Goal: Task Accomplishment & Management: Manage account settings

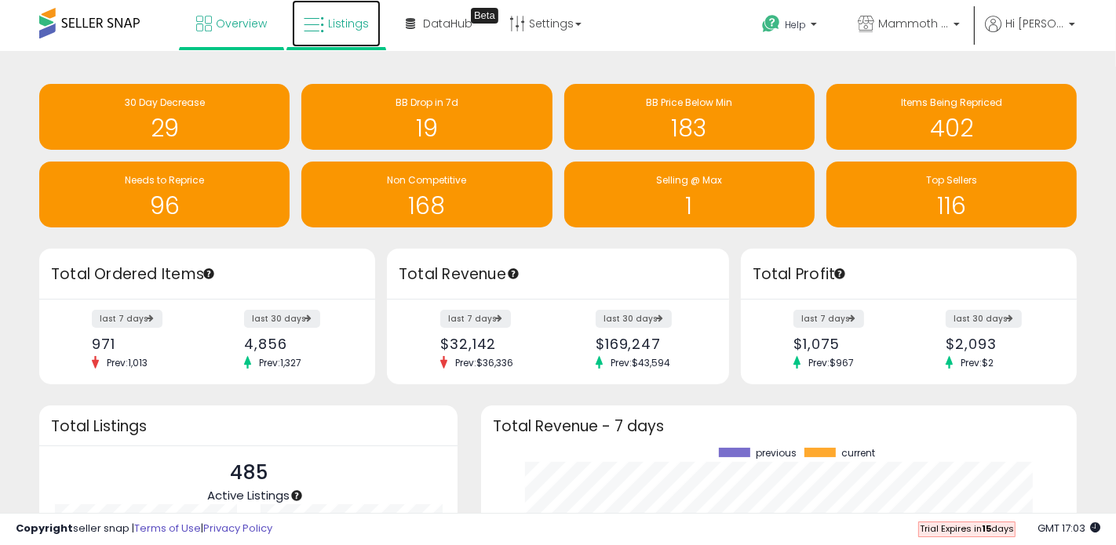
click at [345, 23] on span "Listings" at bounding box center [348, 24] width 41 height 16
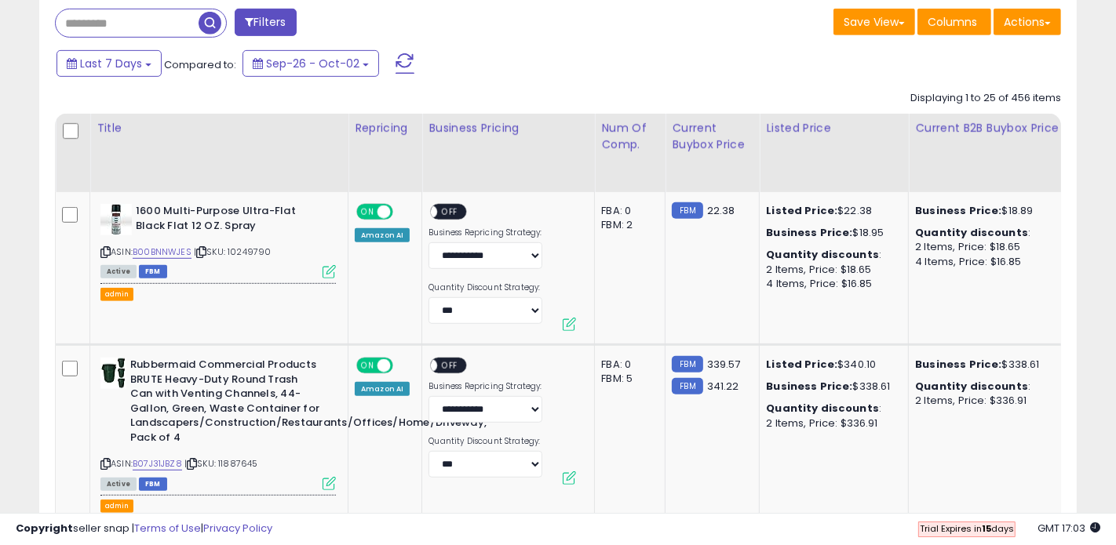
scroll to position [715, 0]
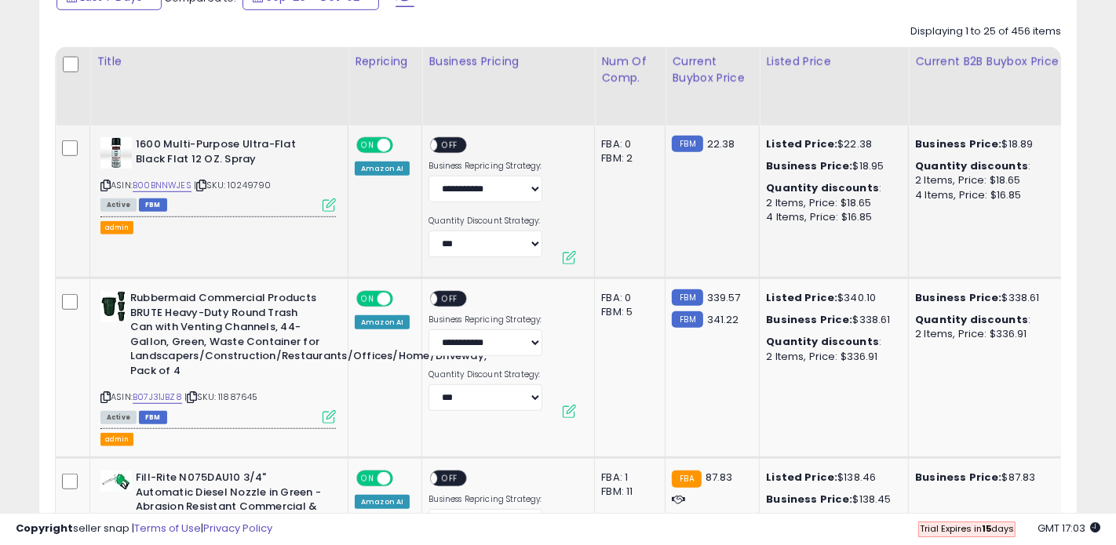
click at [331, 204] on icon at bounding box center [328, 204] width 13 height 13
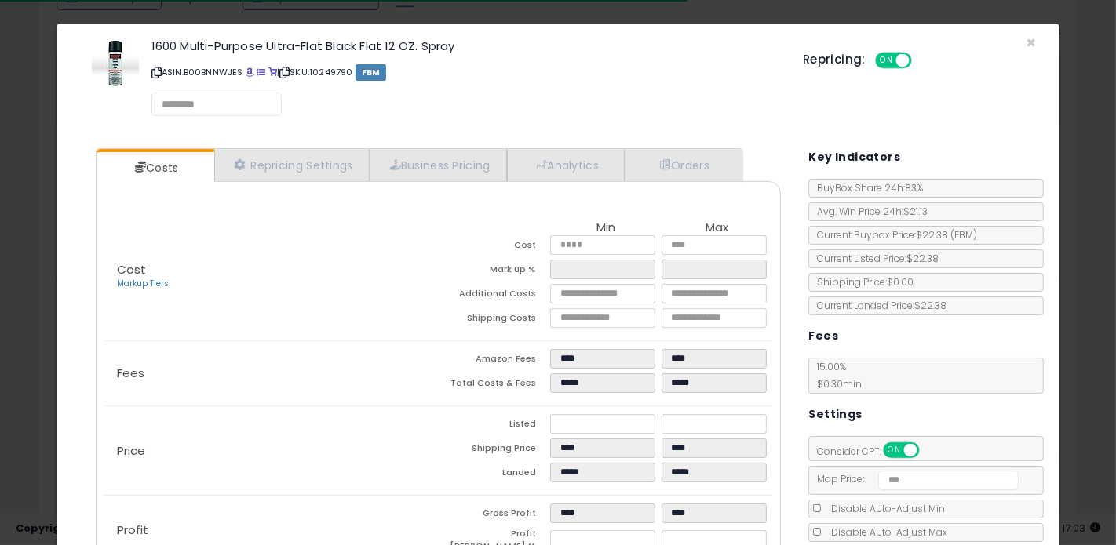
select select "*********"
click at [281, 166] on link "Repricing Settings" at bounding box center [291, 166] width 155 height 32
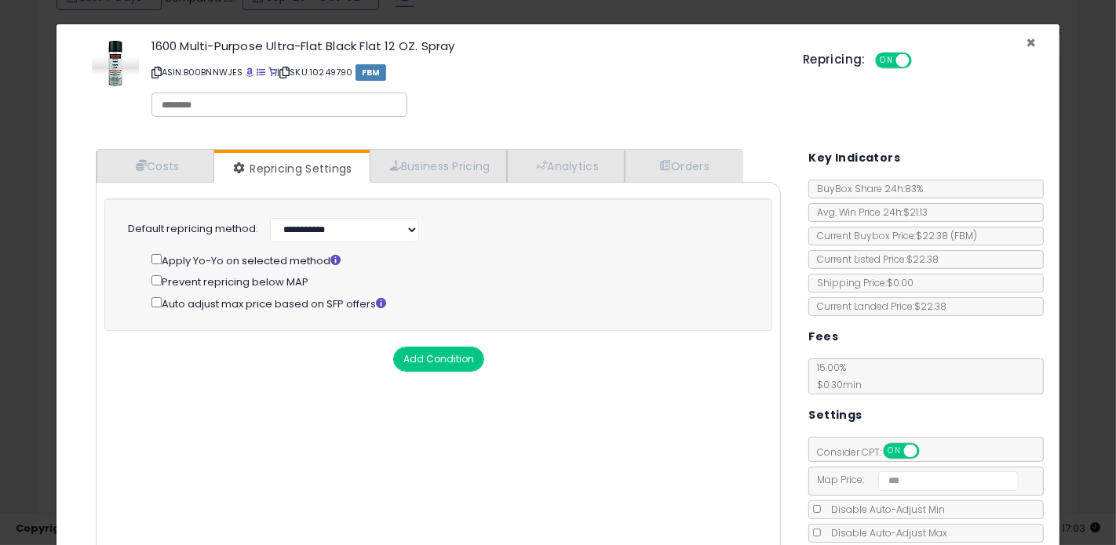
click at [1033, 40] on span "×" at bounding box center [1030, 42] width 10 height 23
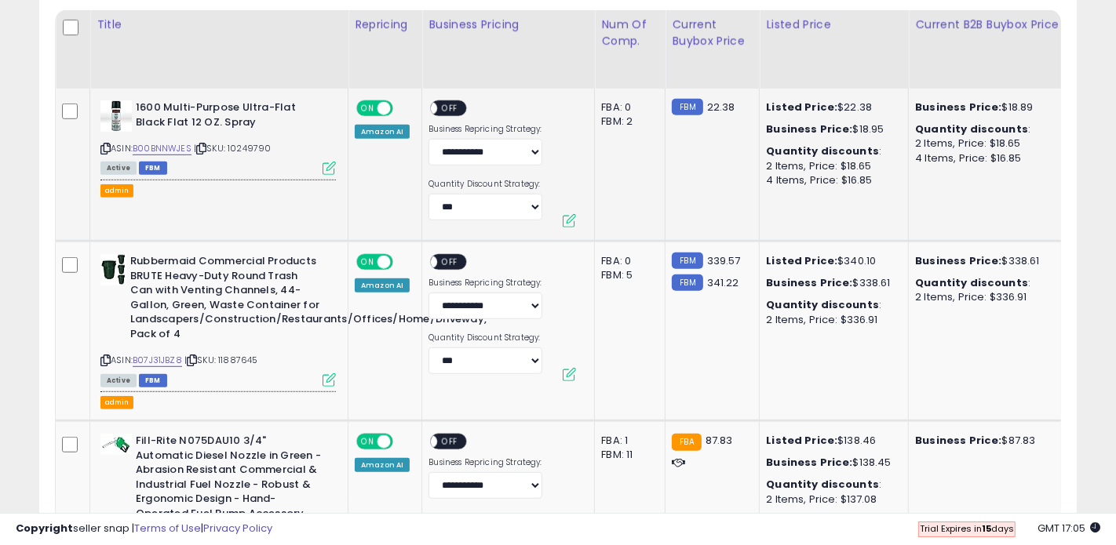
scroll to position [757, 0]
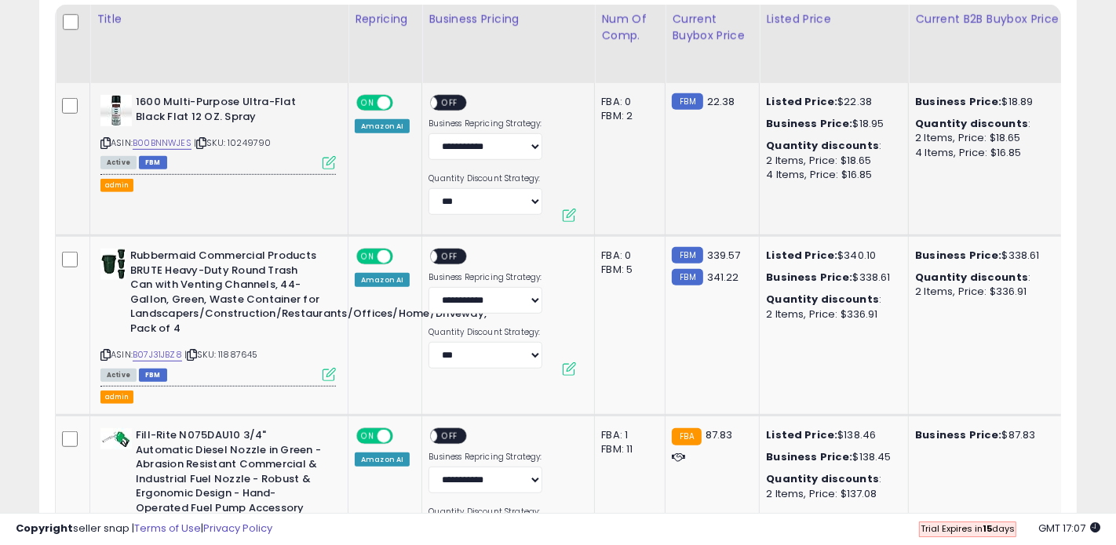
click at [329, 162] on icon at bounding box center [328, 162] width 13 height 13
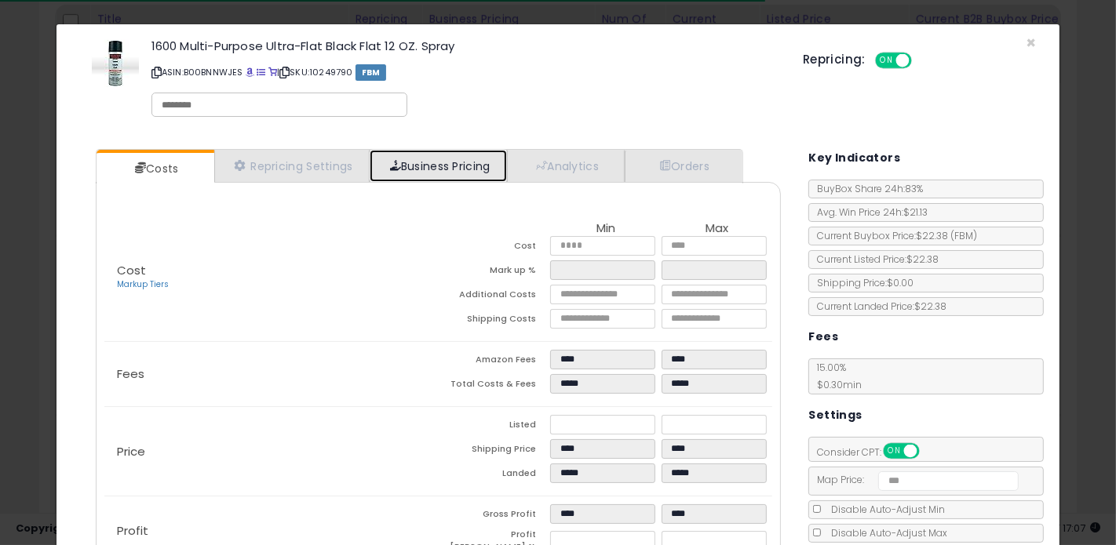
click at [448, 167] on link "Business Pricing" at bounding box center [437, 166] width 137 height 32
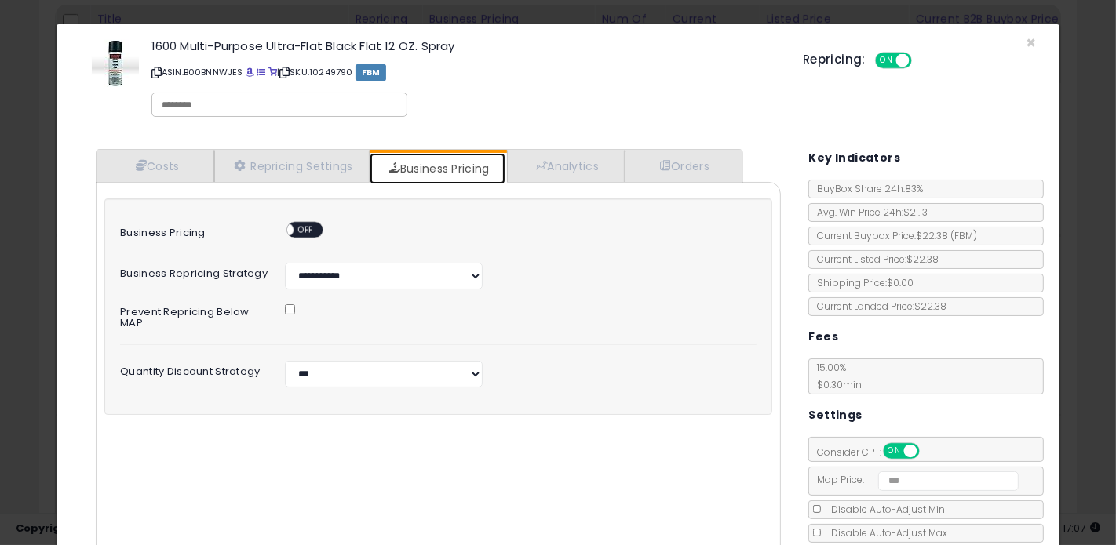
scroll to position [81, 0]
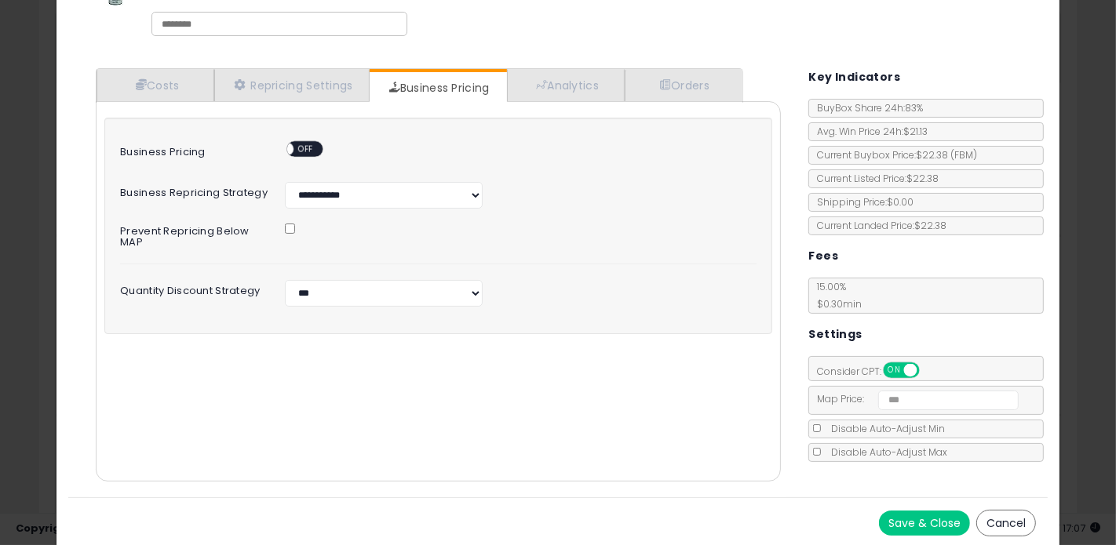
click at [312, 146] on span "OFF" at bounding box center [306, 149] width 25 height 13
click at [326, 280] on select "**********" at bounding box center [383, 293] width 197 height 27
select select "*****"
click at [285, 280] on select "**********" at bounding box center [383, 293] width 197 height 27
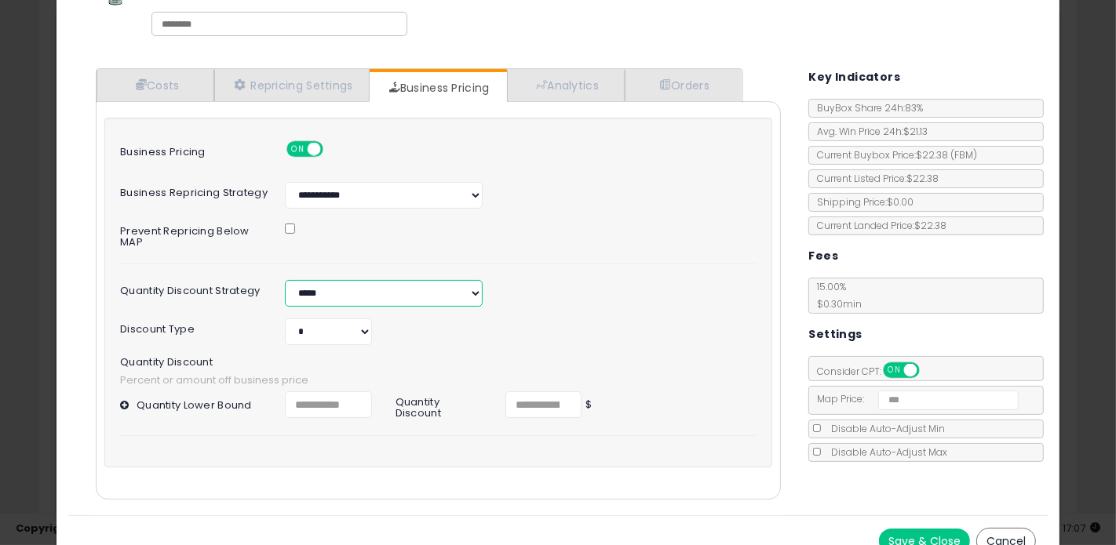
scroll to position [86, 0]
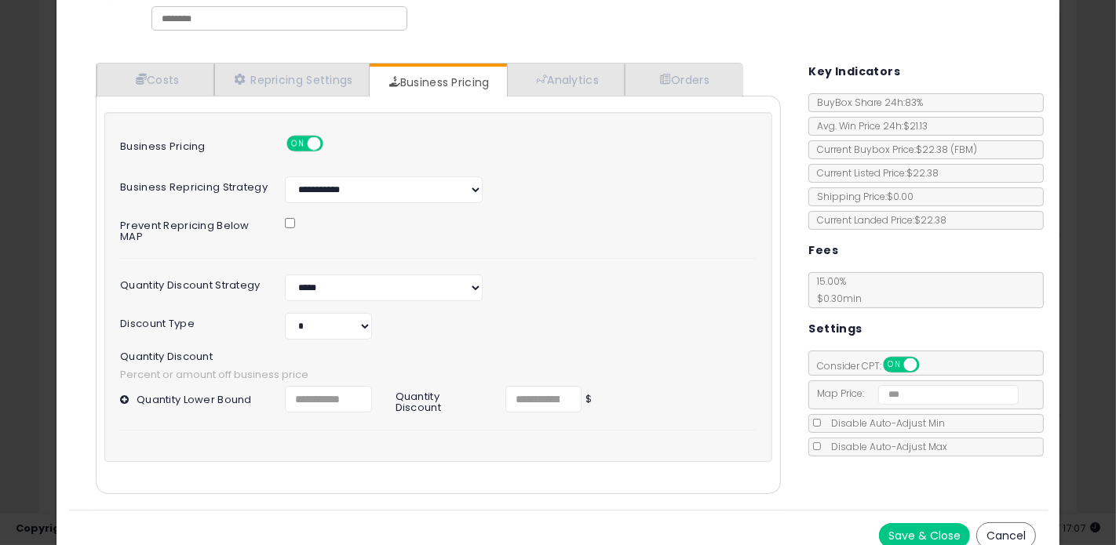
click at [122, 394] on button at bounding box center [126, 400] width 13 height 12
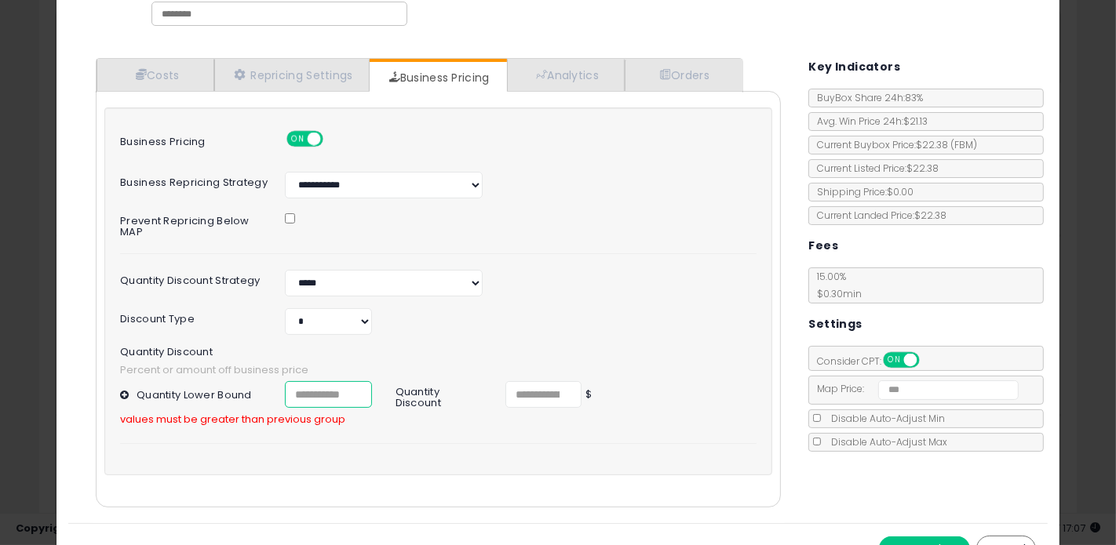
click at [346, 381] on input "number" at bounding box center [328, 394] width 86 height 27
type input "*"
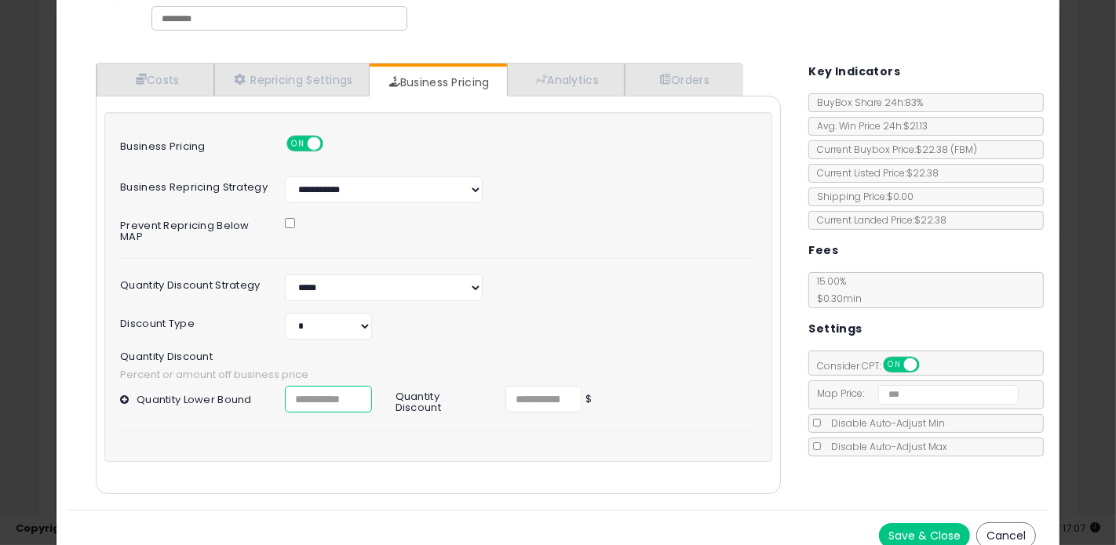
type input "*"
click at [122, 394] on button at bounding box center [126, 400] width 13 height 12
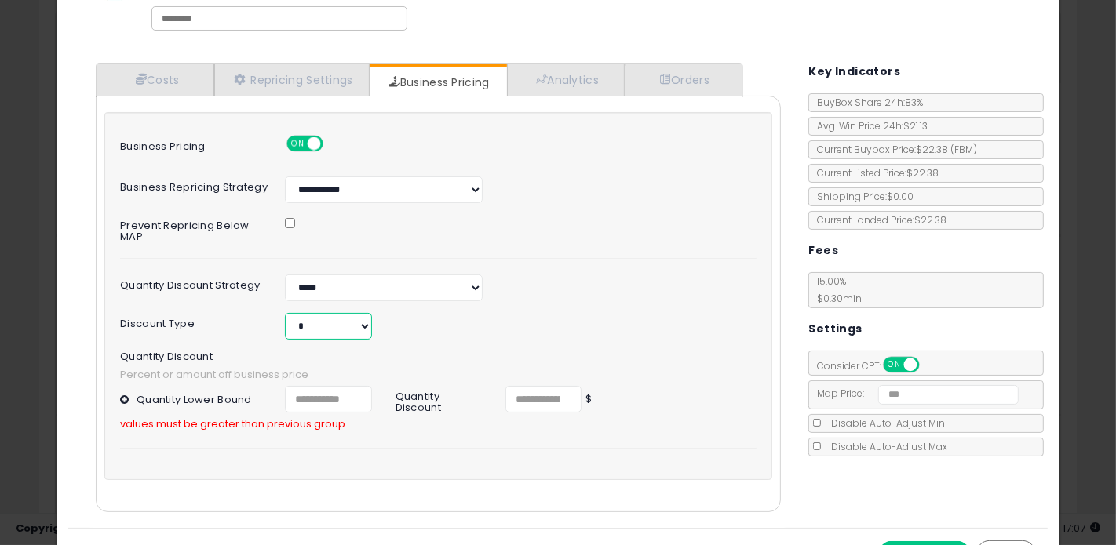
click at [347, 318] on select "* *" at bounding box center [328, 326] width 87 height 27
select select "*******"
click at [285, 313] on select "* *" at bounding box center [328, 326] width 87 height 27
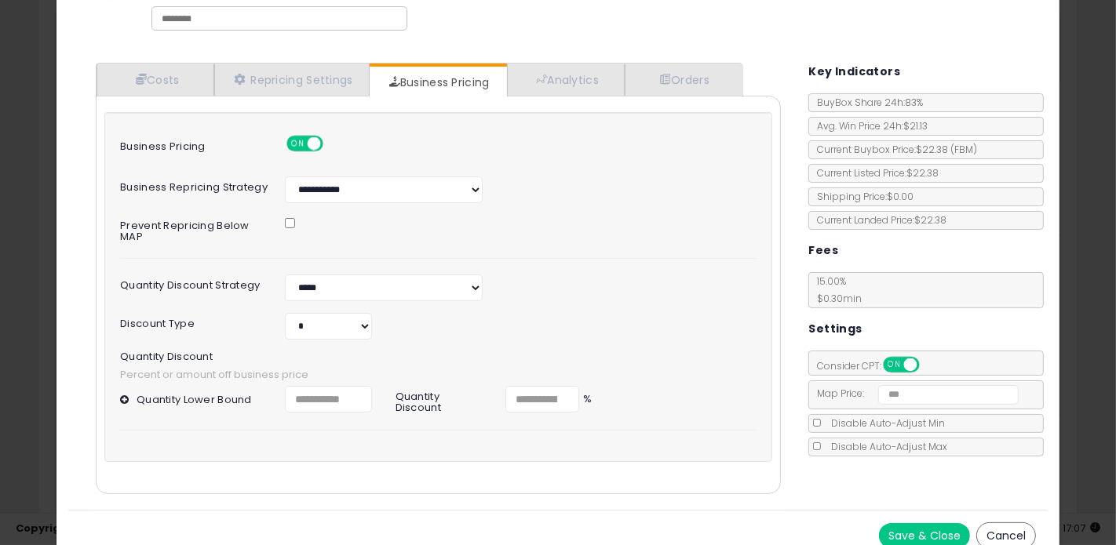
click at [124, 394] on button at bounding box center [126, 400] width 13 height 12
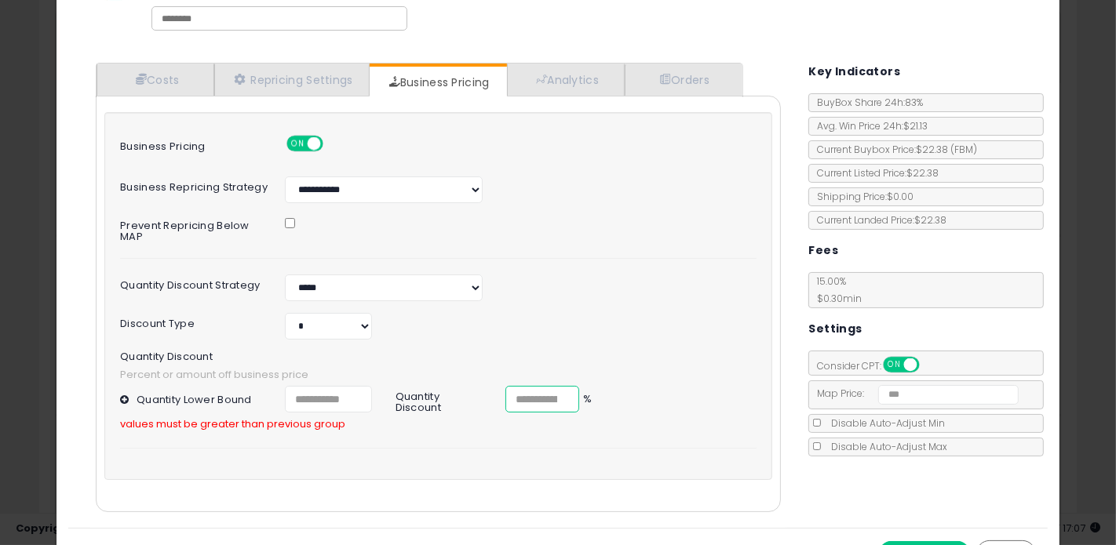
click at [526, 388] on input "number" at bounding box center [542, 399] width 74 height 27
type input "*"
click at [454, 432] on div "Quantity Lower Bound * Quantity Discount * % values must be greater than previo…" at bounding box center [438, 417] width 636 height 63
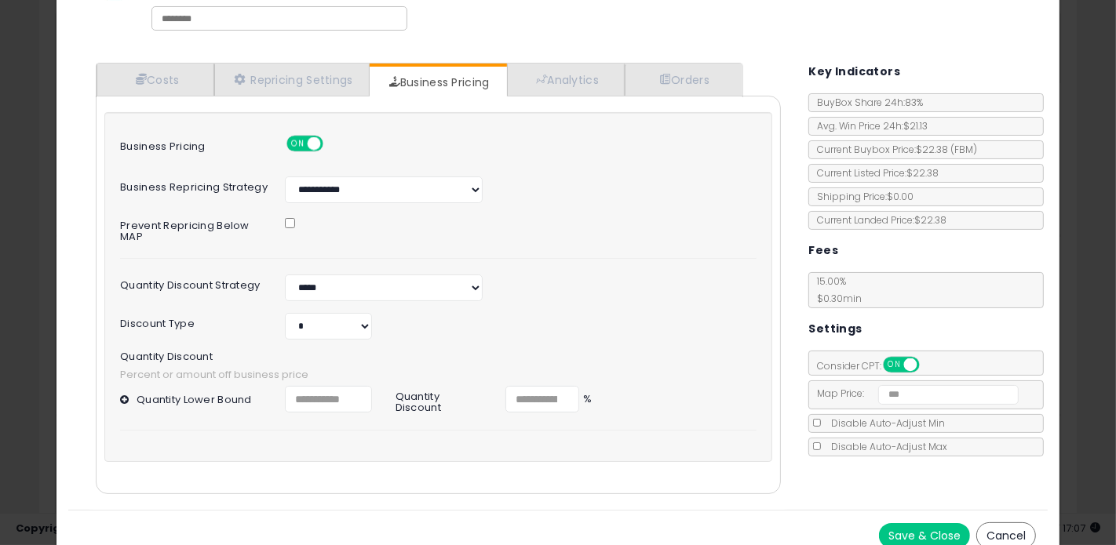
click at [127, 394] on button at bounding box center [126, 400] width 13 height 12
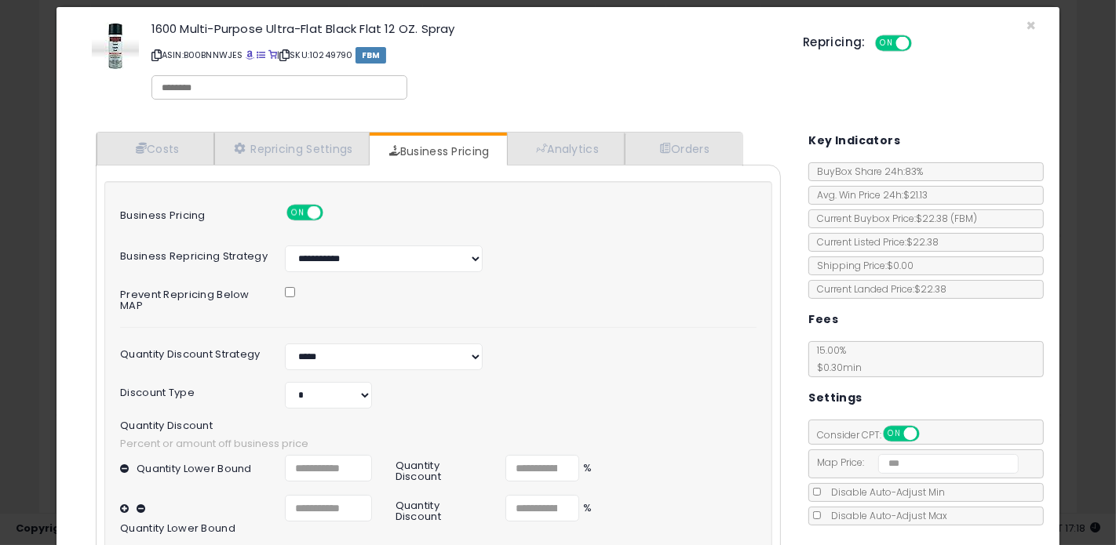
scroll to position [0, 0]
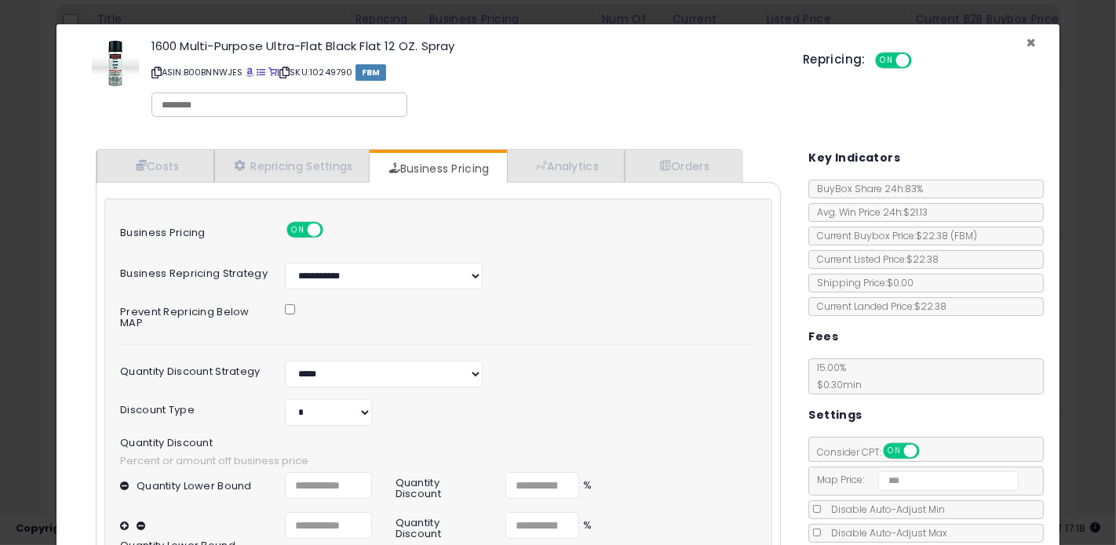
click at [1028, 46] on span "×" at bounding box center [1030, 42] width 10 height 23
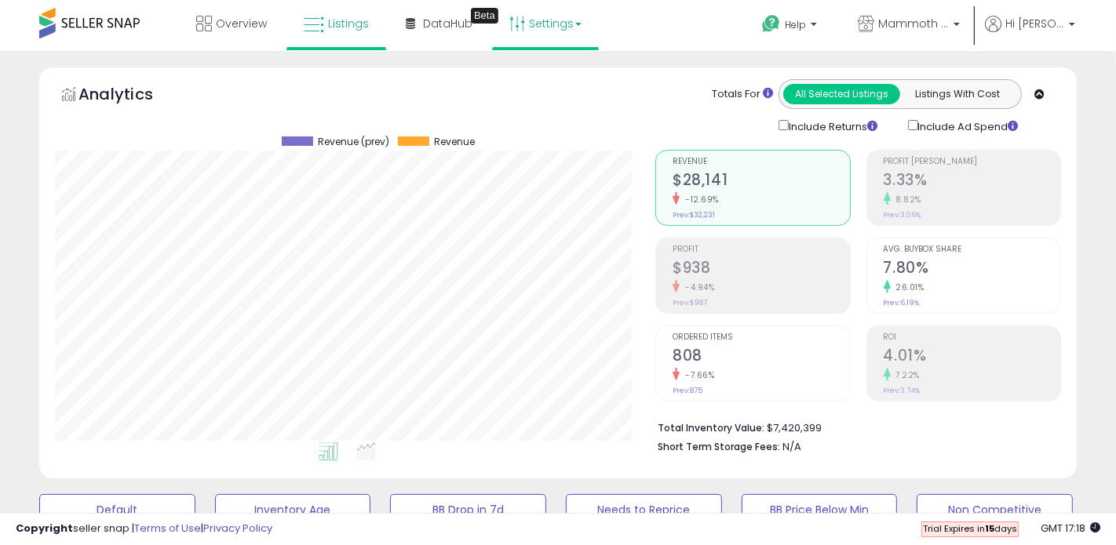
click at [580, 27] on link "Settings" at bounding box center [545, 23] width 96 height 47
click at [537, 84] on link "Store settings" at bounding box center [547, 79] width 71 height 15
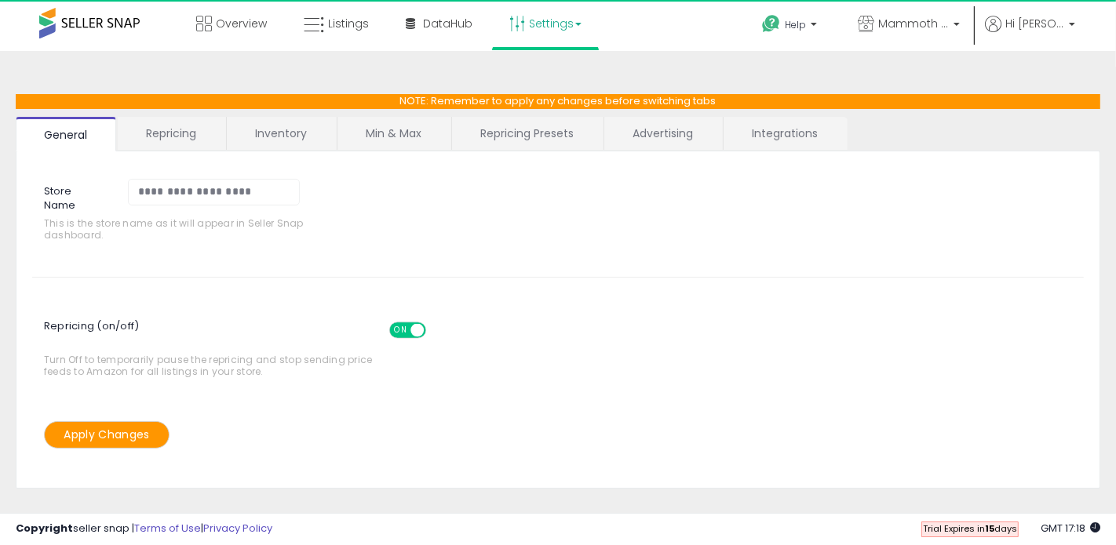
click at [390, 137] on link "Min & Max" at bounding box center [393, 133] width 112 height 33
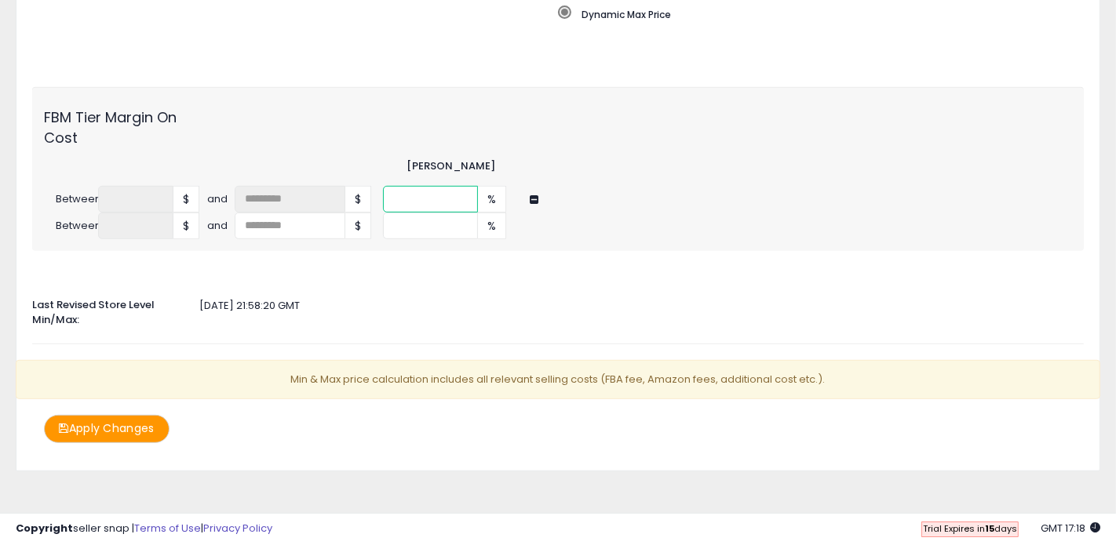
scroll to position [0, 20]
drag, startPoint x: 397, startPoint y: 202, endPoint x: 613, endPoint y: 215, distance: 216.9
click at [613, 216] on div "**********" at bounding box center [558, 212] width 1028 height 53
click at [464, 268] on div at bounding box center [557, 274] width 1075 height 15
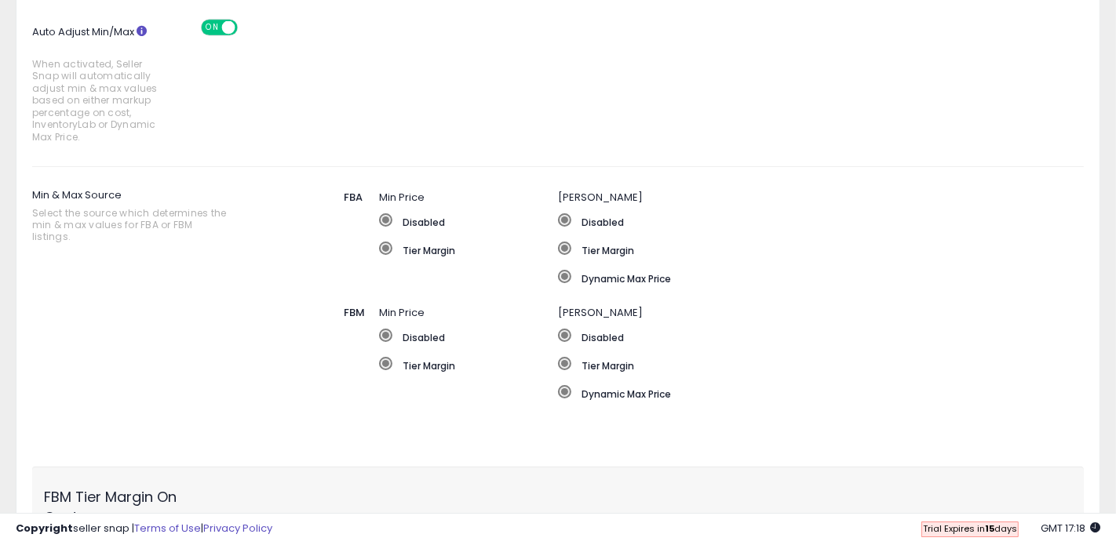
scroll to position [0, 0]
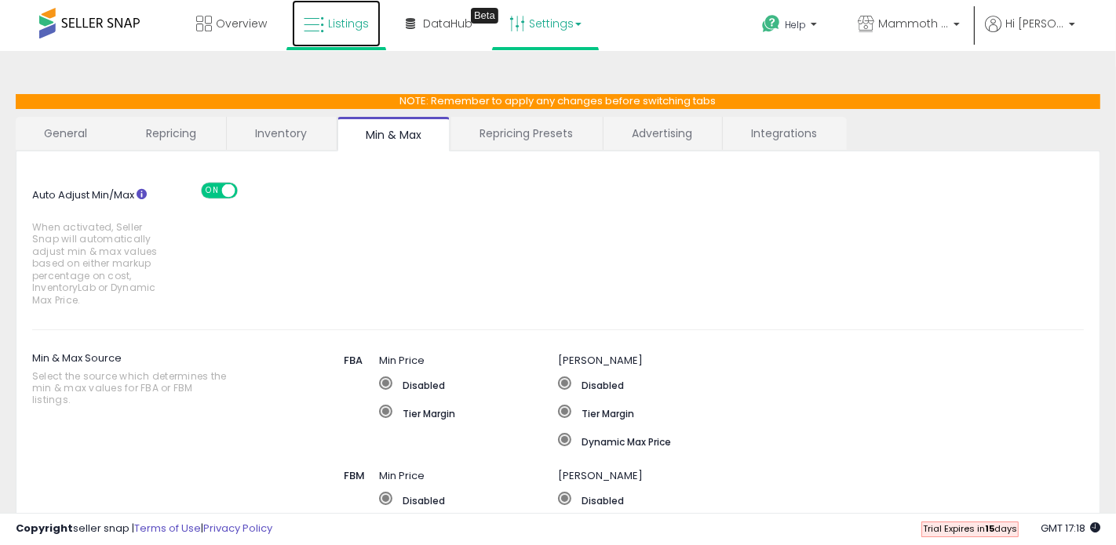
click at [339, 39] on link "Listings" at bounding box center [336, 23] width 89 height 47
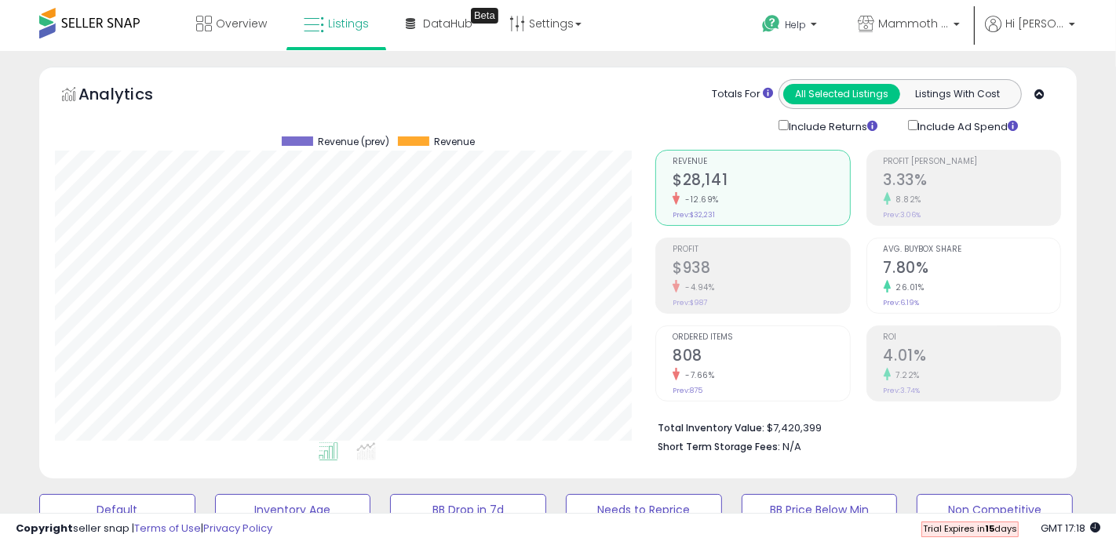
scroll to position [322, 600]
click at [832, 36] on link "Help" at bounding box center [790, 26] width 83 height 49
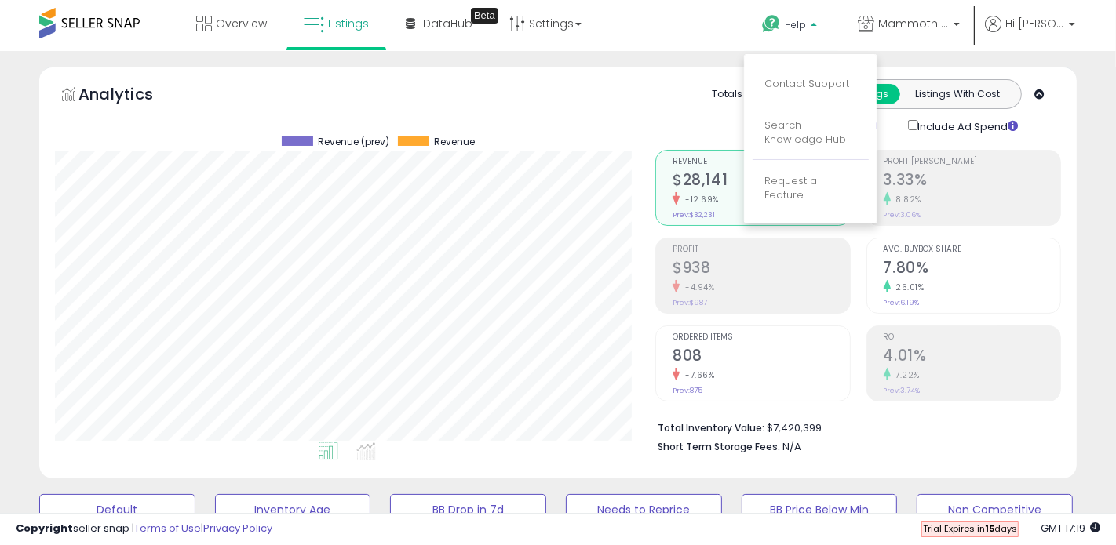
click at [641, 67] on div "Analytics Totals For All Selected Listings Listings With Cost Include Returns I…" at bounding box center [557, 273] width 1037 height 412
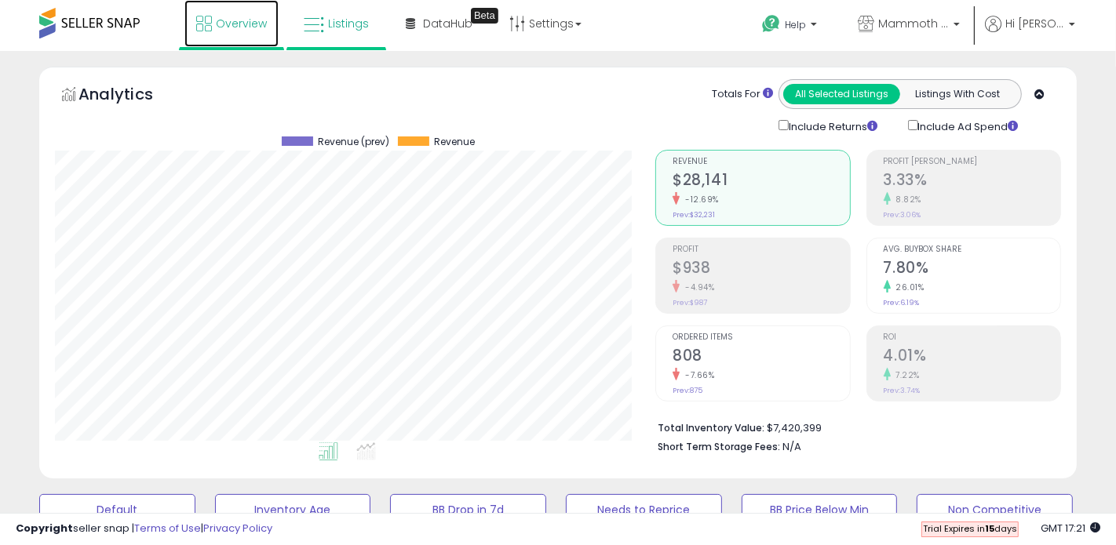
click at [220, 35] on link "Overview" at bounding box center [231, 23] width 94 height 47
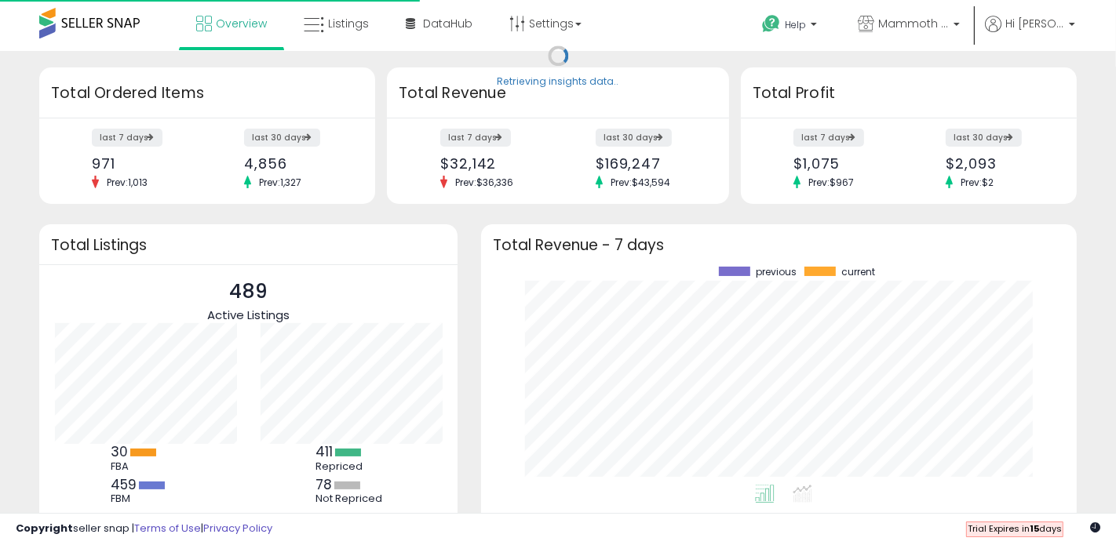
scroll to position [218, 563]
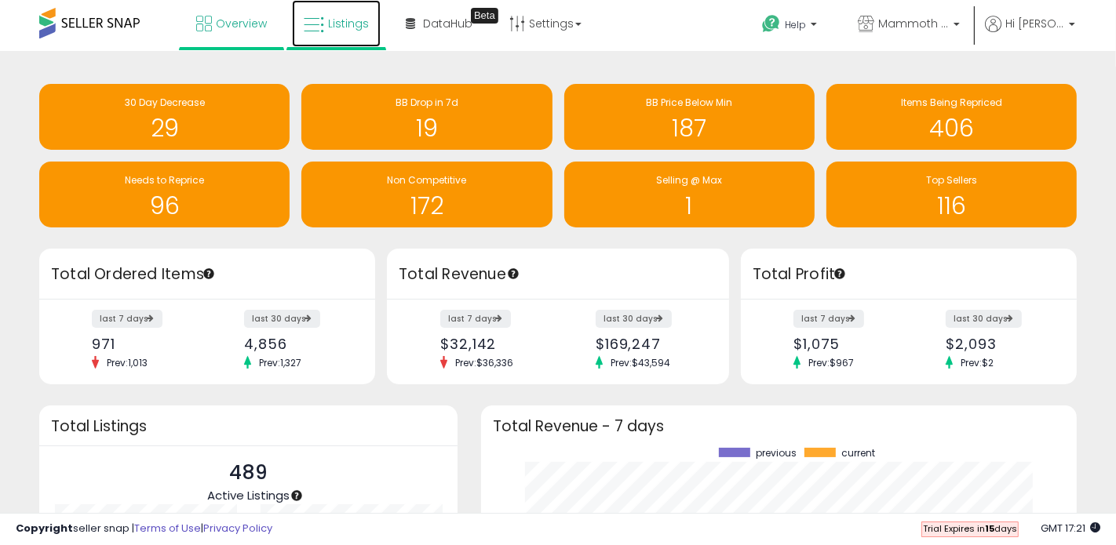
click at [343, 35] on link "Listings" at bounding box center [336, 23] width 89 height 47
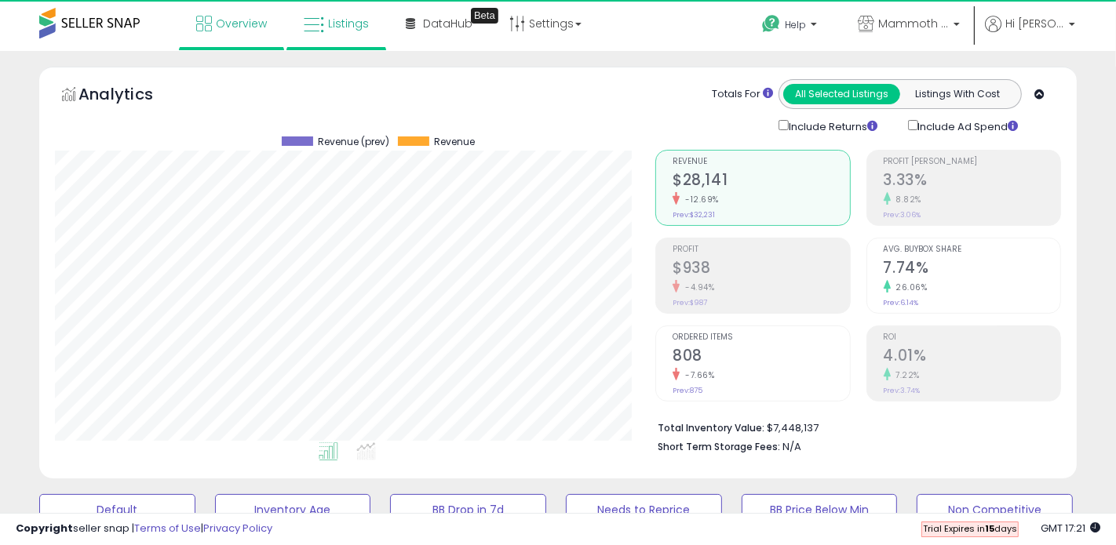
scroll to position [322, 600]
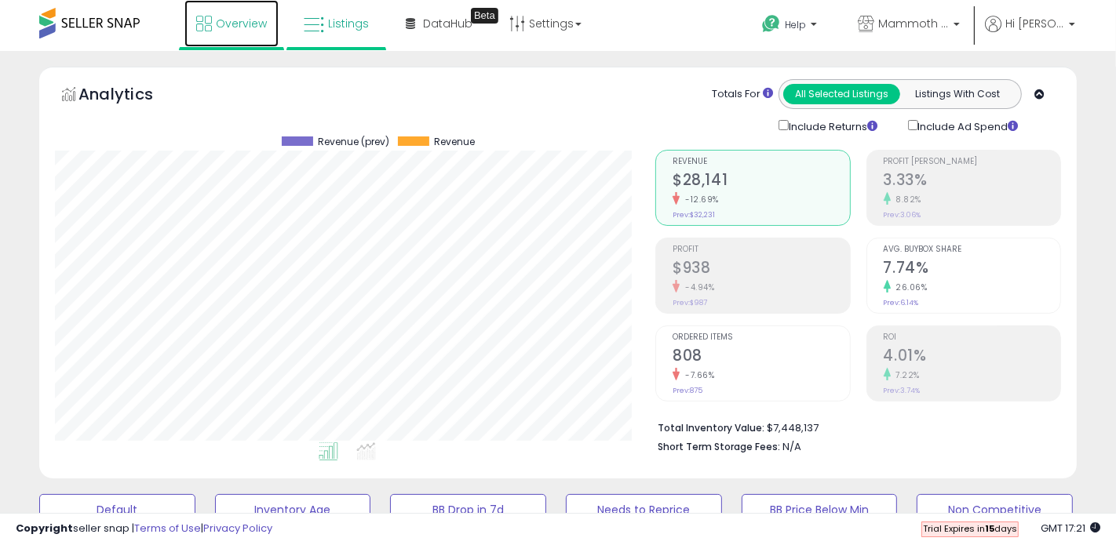
click at [238, 27] on span "Overview" at bounding box center [241, 24] width 51 height 16
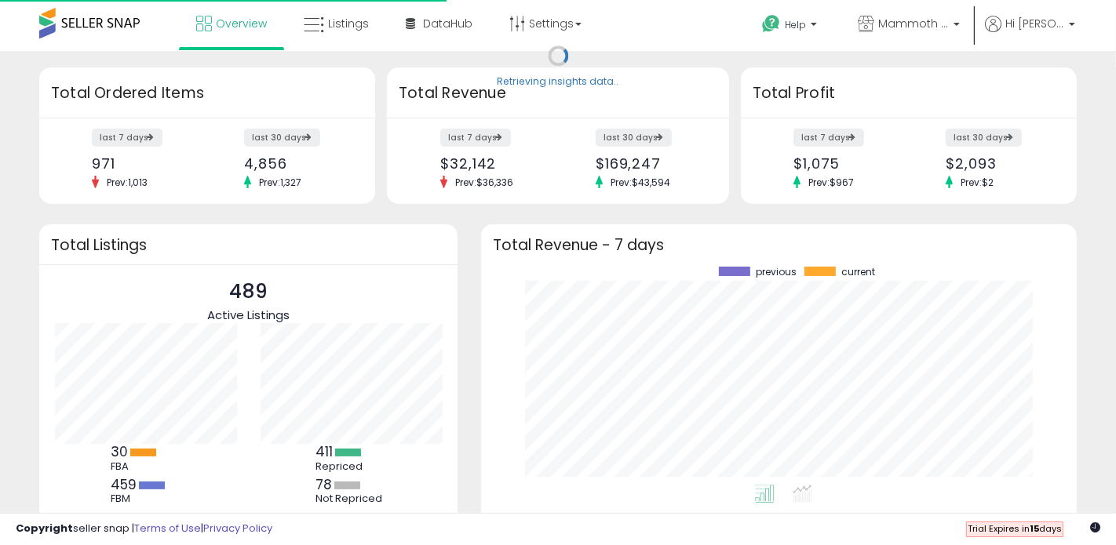
scroll to position [218, 563]
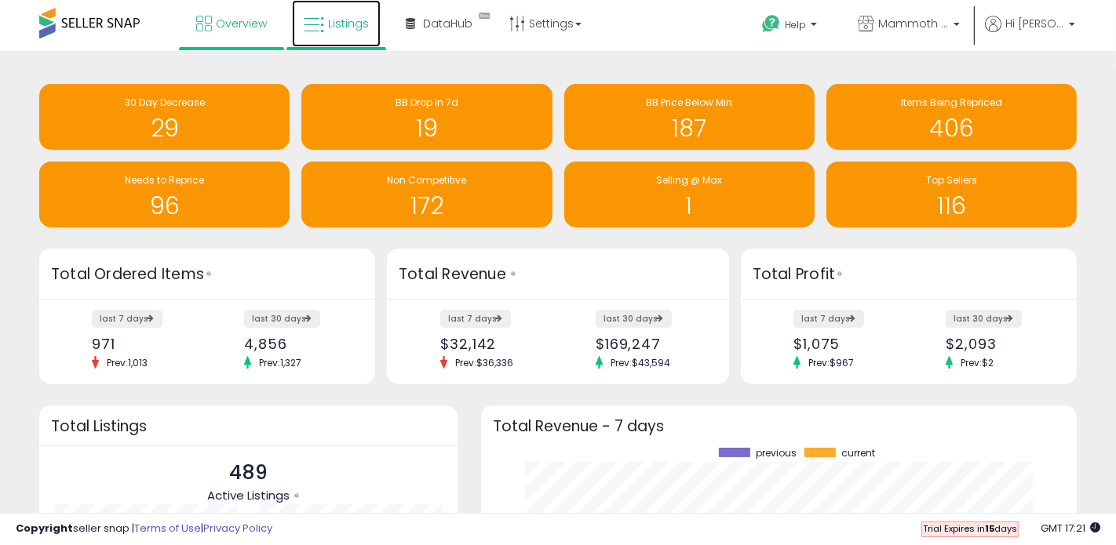
click at [336, 38] on link "Listings" at bounding box center [336, 23] width 89 height 47
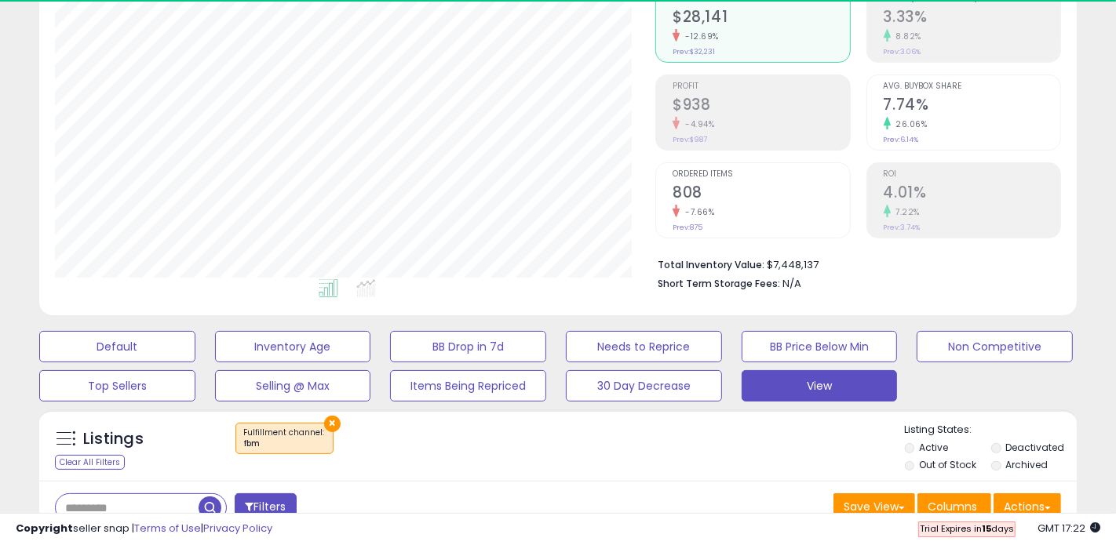
scroll to position [322, 600]
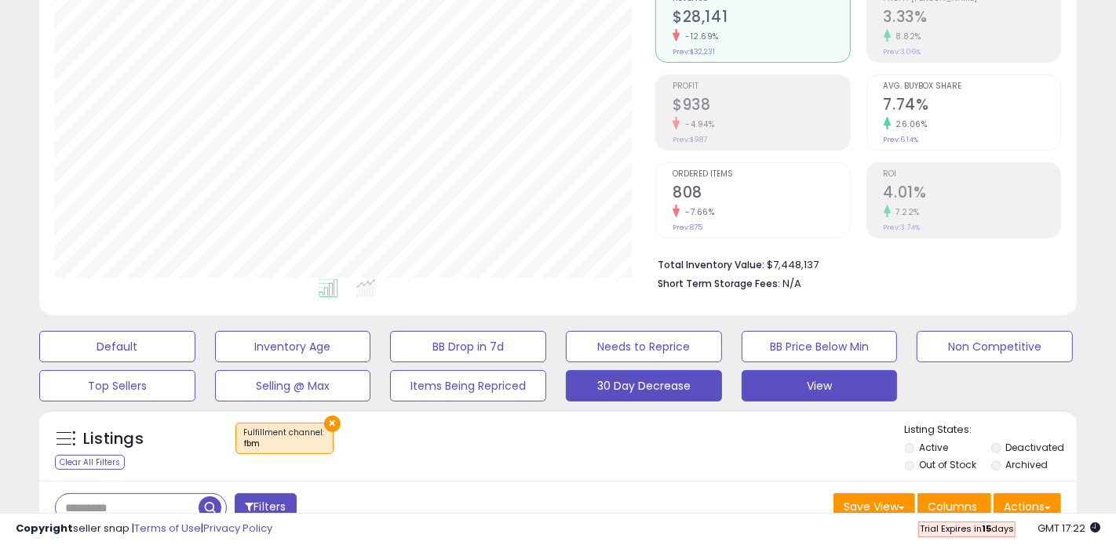
click at [645, 393] on button "30 Day Decrease" at bounding box center [644, 385] width 156 height 31
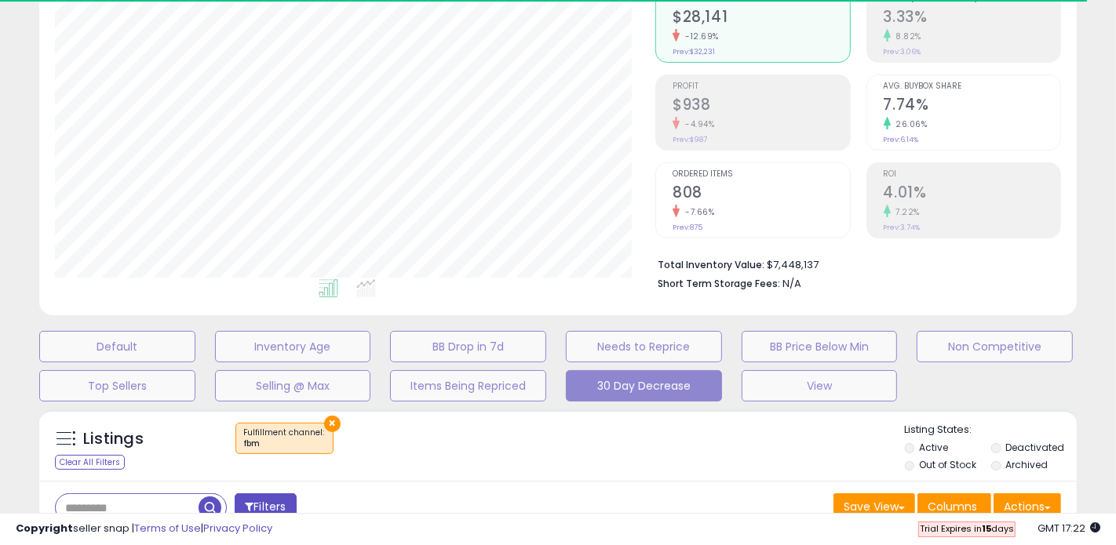
select select "**"
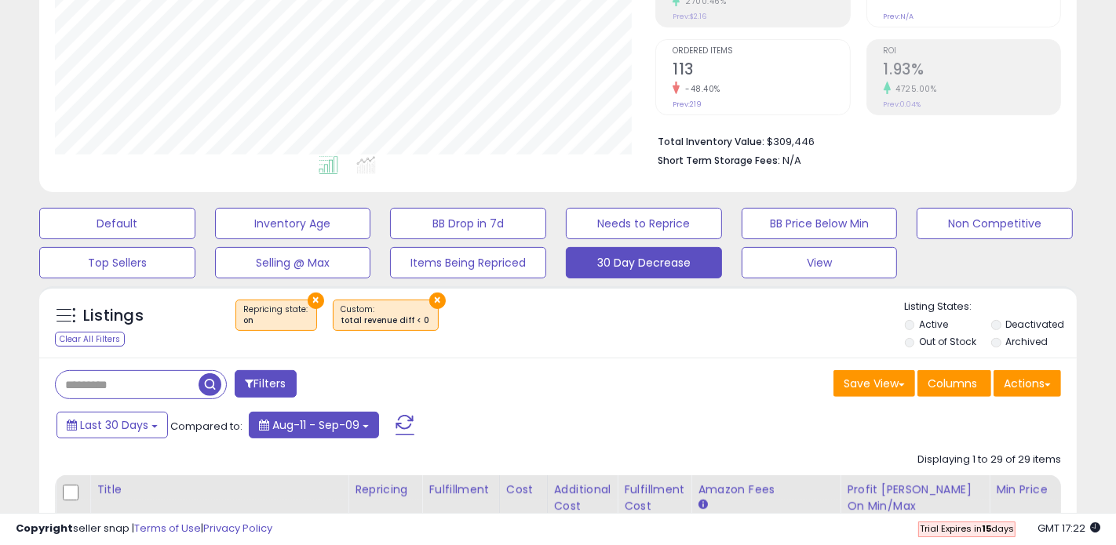
scroll to position [322, 600]
click at [284, 391] on button "Filters" at bounding box center [265, 383] width 61 height 27
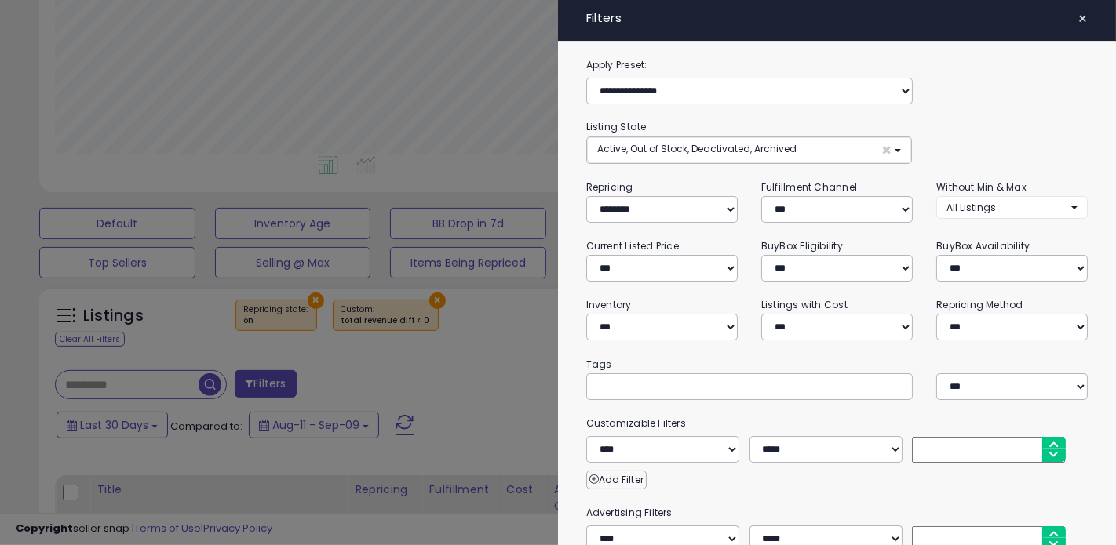
click at [1081, 20] on span "×" at bounding box center [1082, 19] width 10 height 22
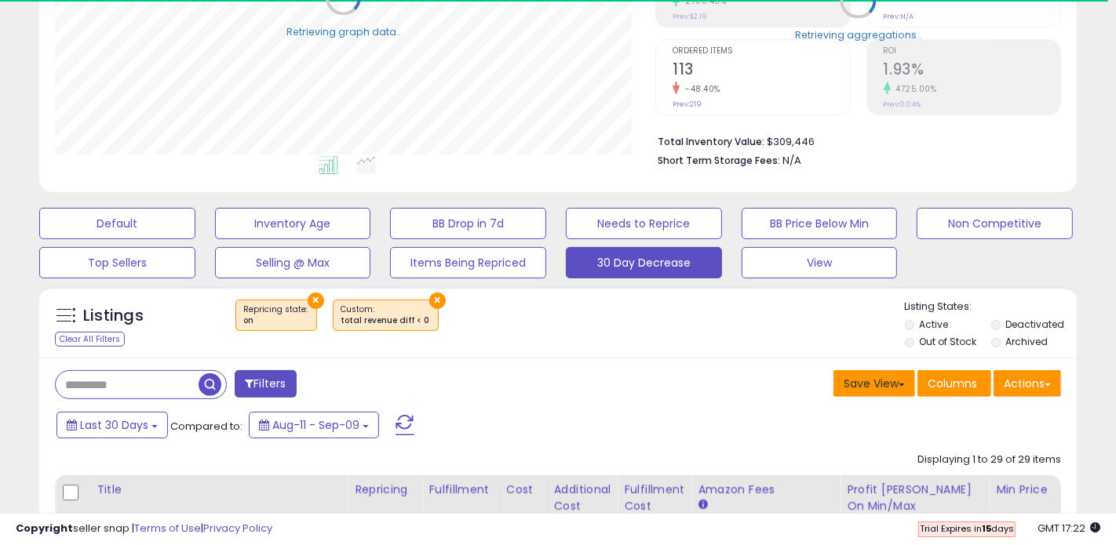
click at [875, 388] on button "Save View" at bounding box center [874, 383] width 82 height 27
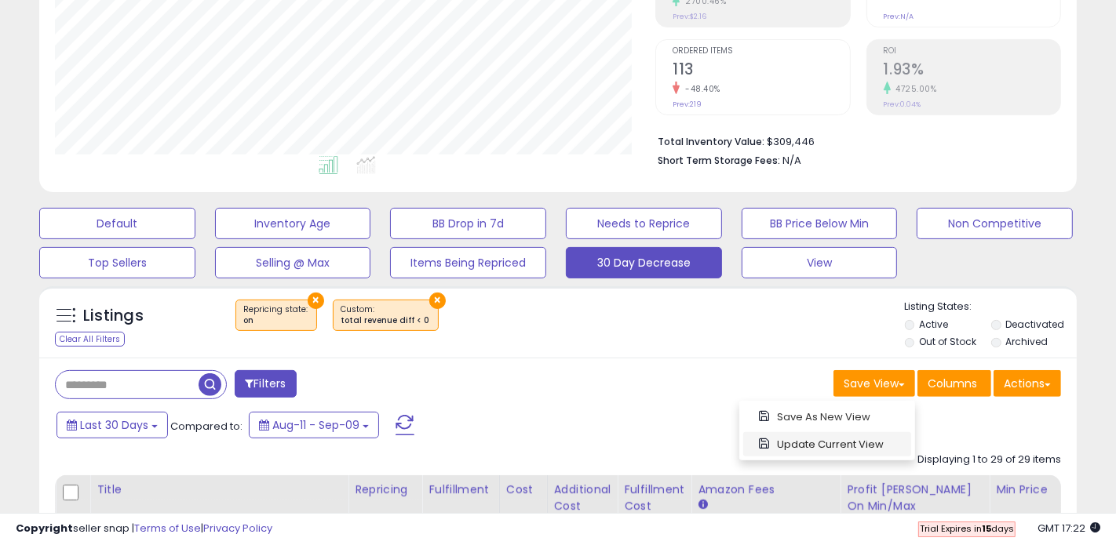
click at [811, 450] on link "Update Current View" at bounding box center [827, 444] width 168 height 24
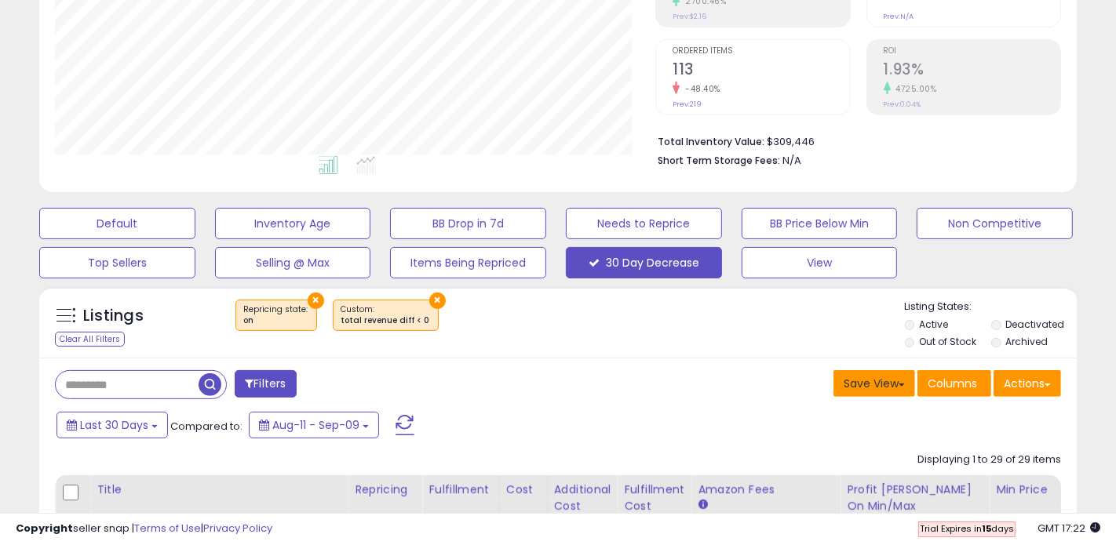
click at [886, 391] on button "Save View" at bounding box center [874, 383] width 82 height 27
click at [634, 380] on div "Save View Save As New View Columns Actions Import" at bounding box center [815, 385] width 515 height 31
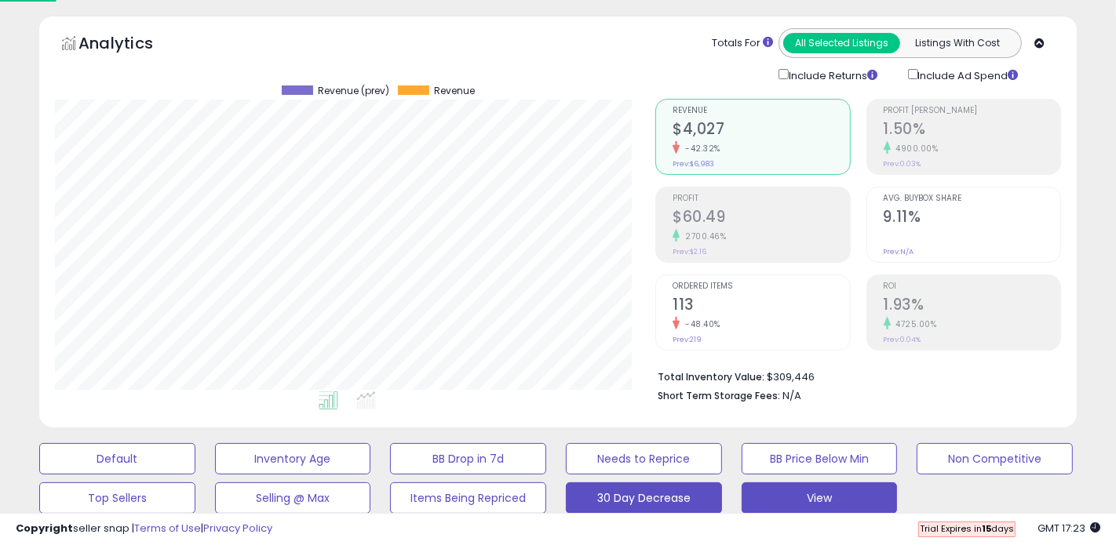
scroll to position [0, 0]
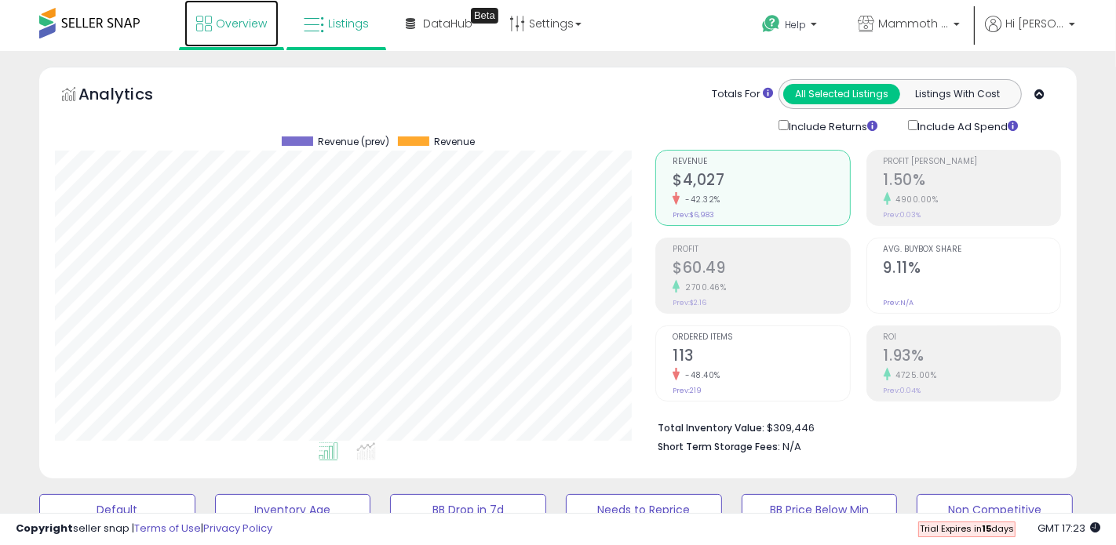
click at [242, 35] on link "Overview" at bounding box center [231, 23] width 94 height 47
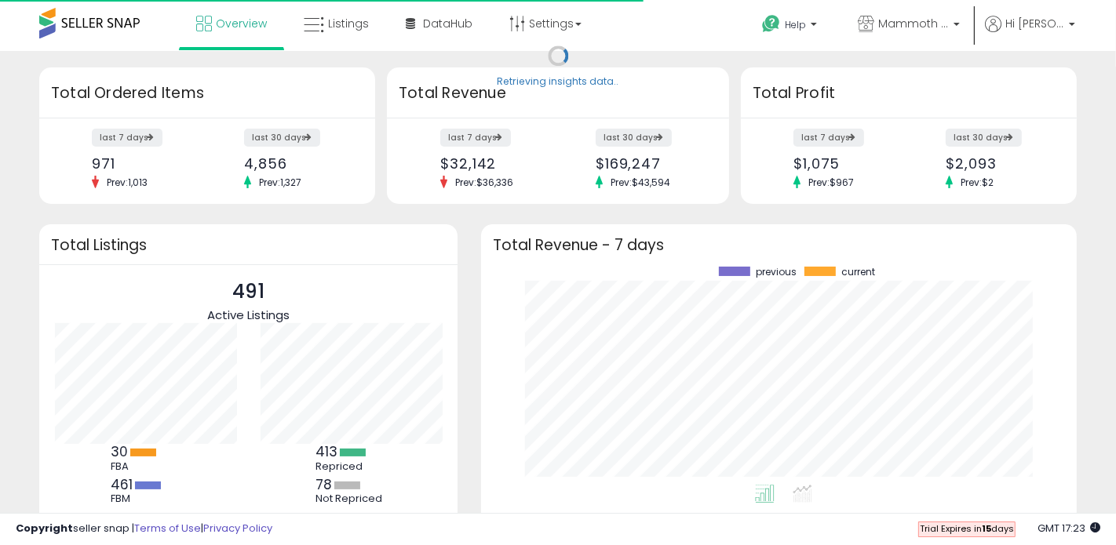
scroll to position [218, 563]
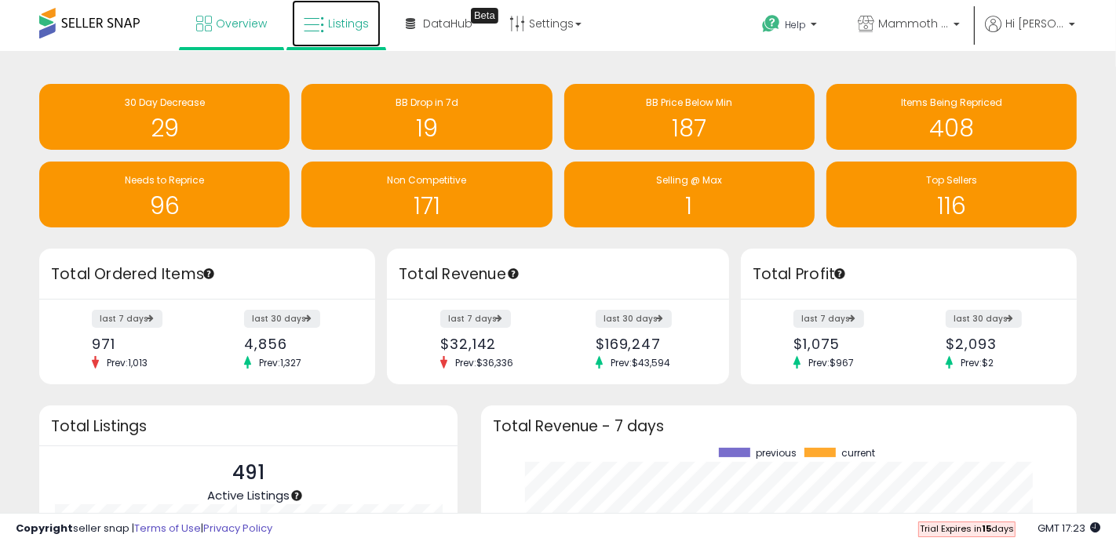
click at [359, 28] on span "Listings" at bounding box center [348, 24] width 41 height 16
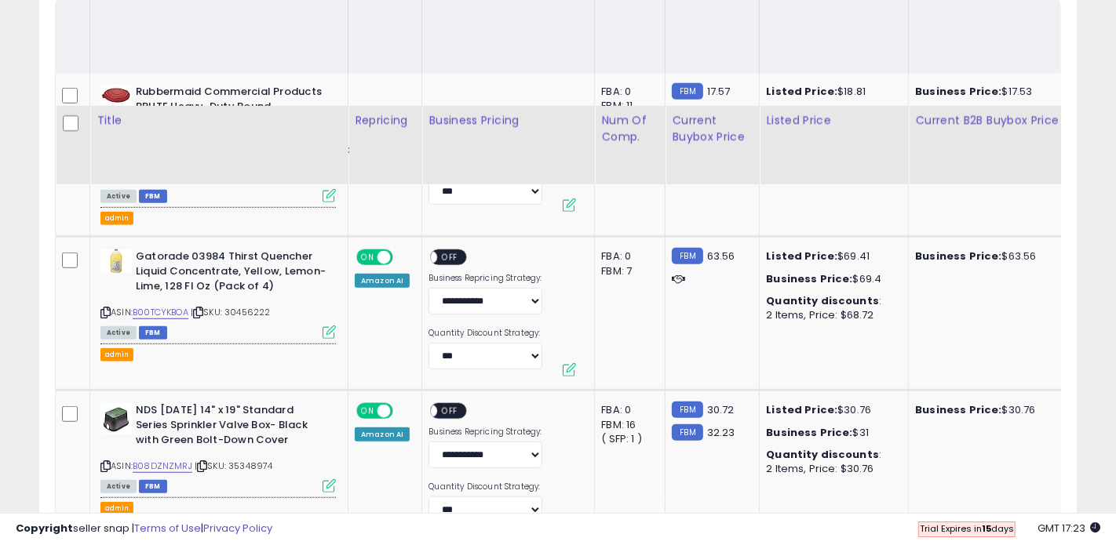
scroll to position [887, 0]
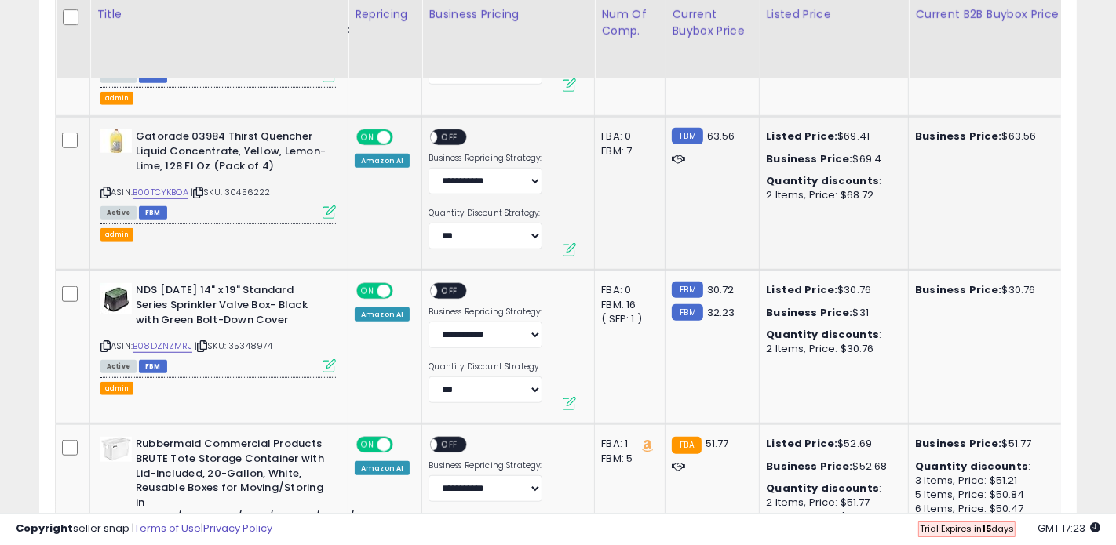
click at [324, 214] on icon at bounding box center [328, 212] width 13 height 13
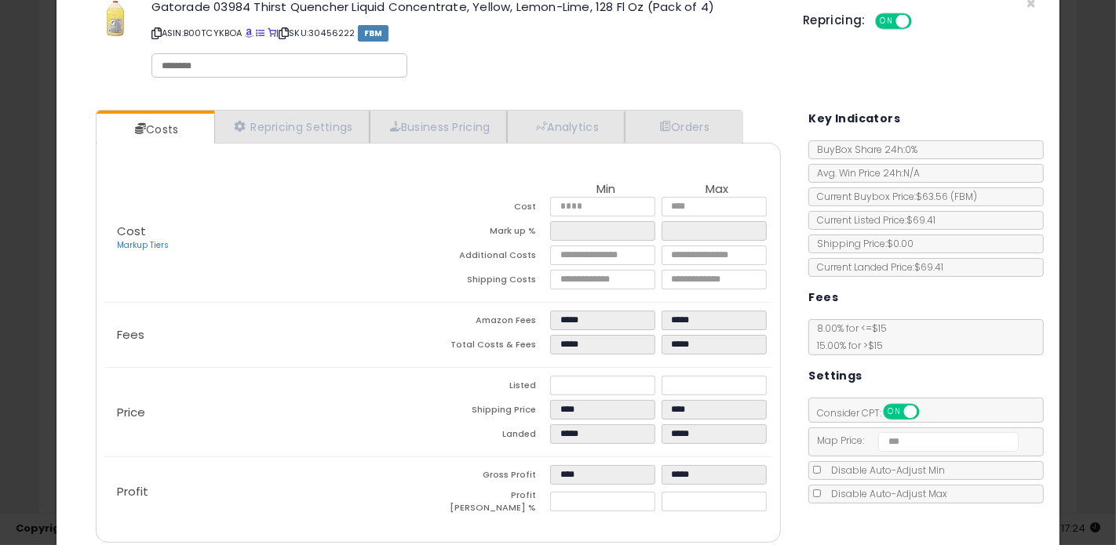
scroll to position [40, 0]
click at [918, 432] on input "number" at bounding box center [948, 441] width 140 height 20
click at [446, 126] on link "Business Pricing" at bounding box center [437, 126] width 137 height 32
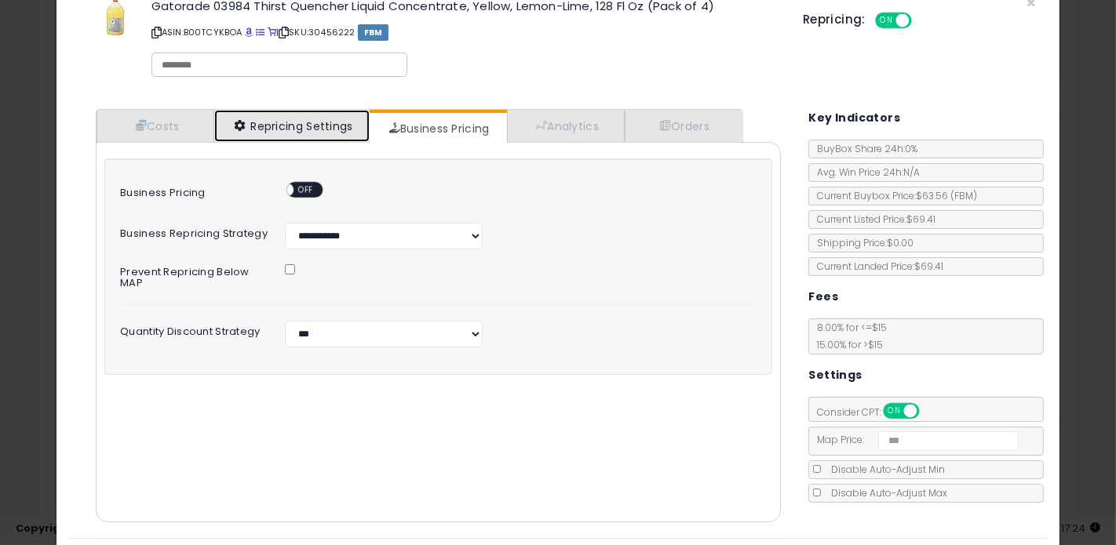
click at [312, 137] on link "Repricing Settings" at bounding box center [291, 126] width 155 height 32
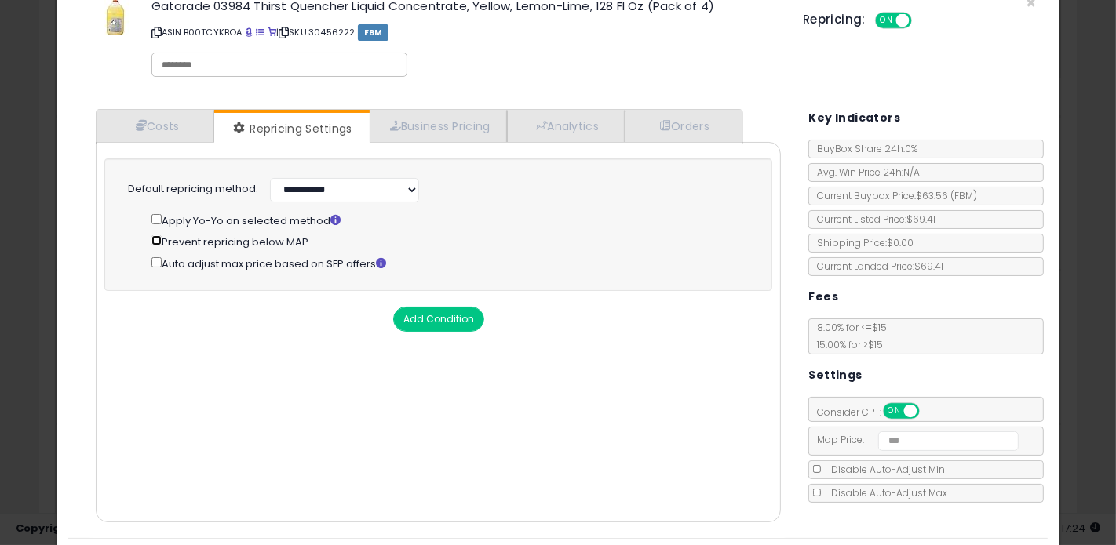
scroll to position [0, 0]
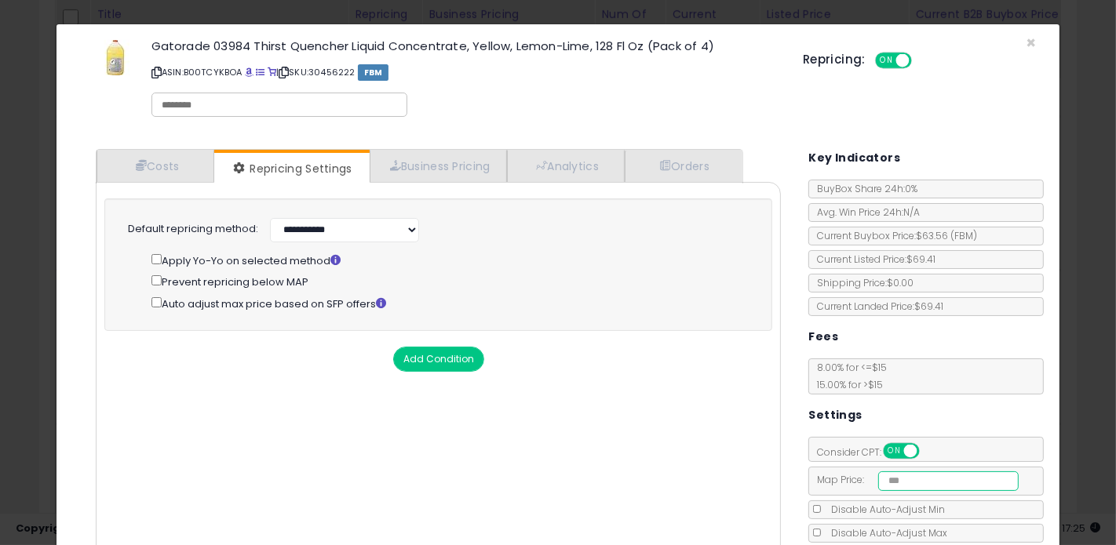
click at [927, 481] on input "number" at bounding box center [948, 481] width 140 height 20
click at [1032, 45] on span "×" at bounding box center [1030, 42] width 10 height 23
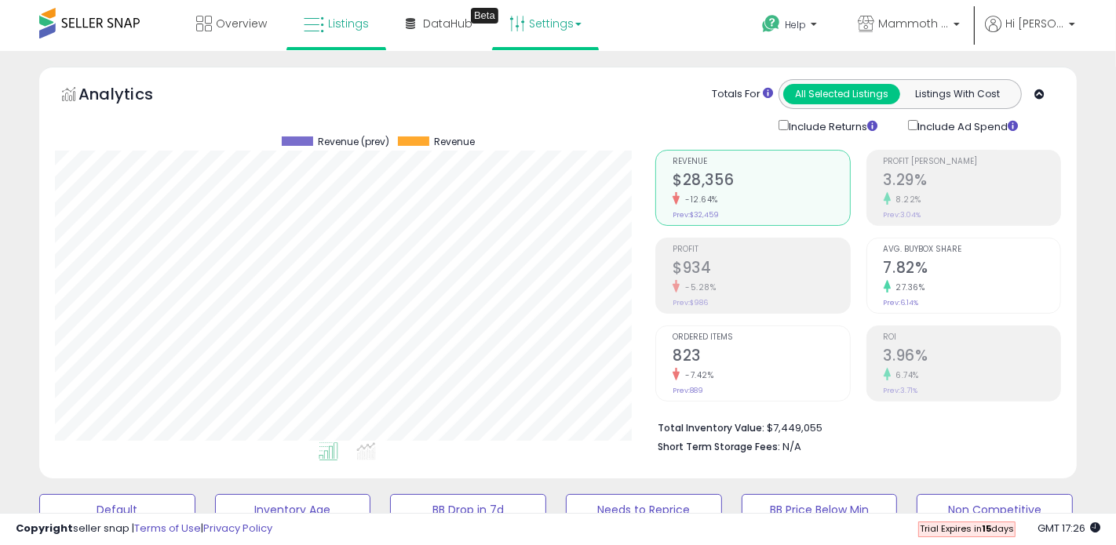
click at [547, 23] on link "Settings" at bounding box center [545, 23] width 96 height 47
click at [536, 79] on link "Store settings" at bounding box center [547, 79] width 71 height 15
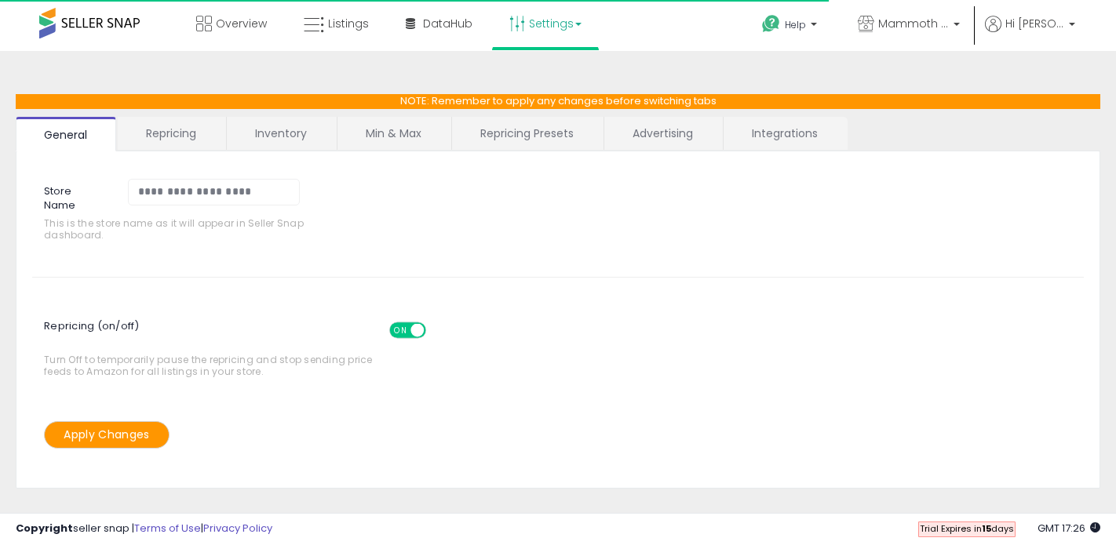
click at [770, 147] on link "Integrations" at bounding box center [784, 133] width 122 height 33
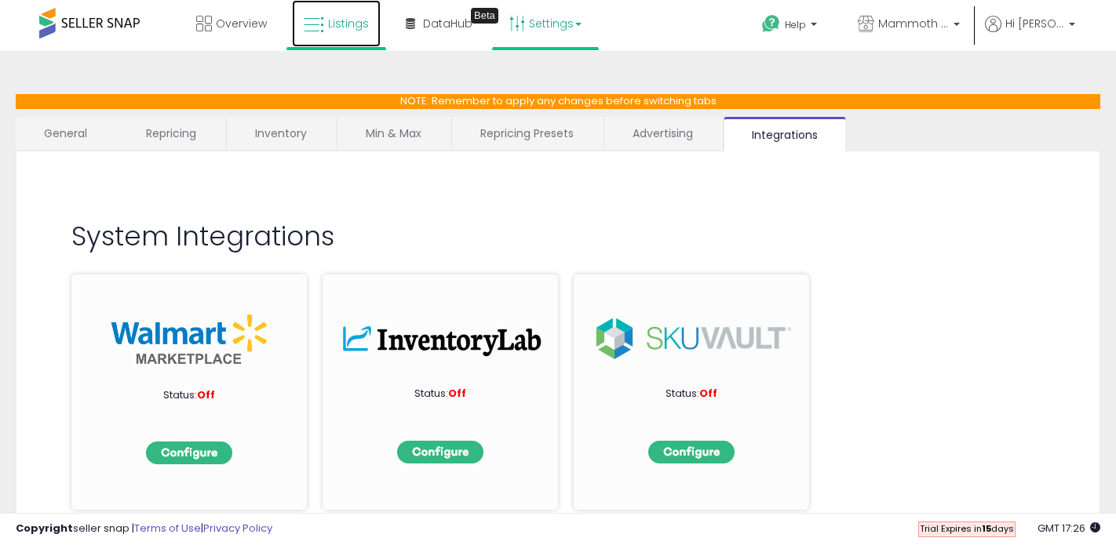
click at [339, 24] on span "Listings" at bounding box center [348, 24] width 41 height 16
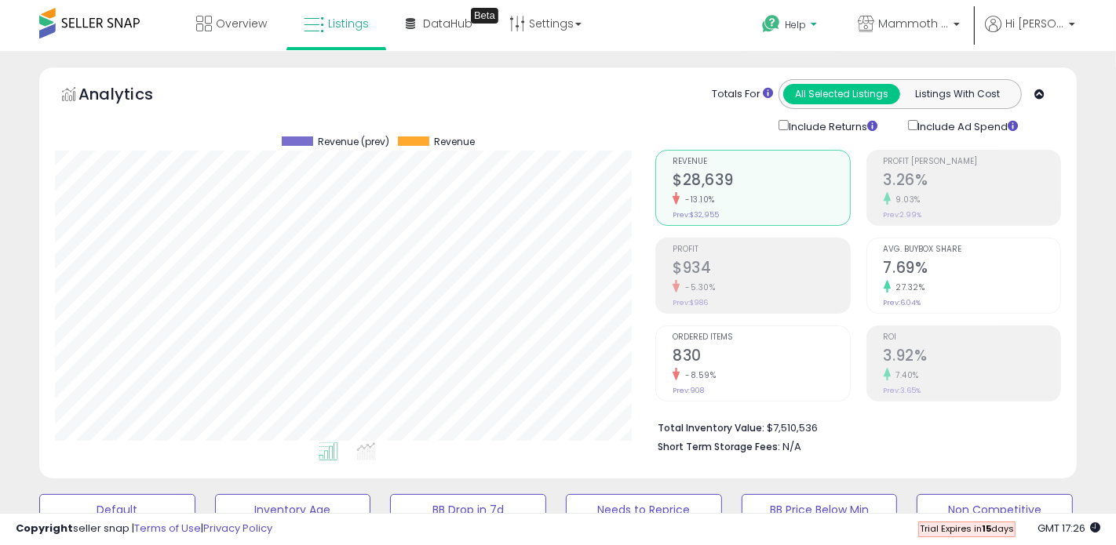
click at [817, 32] on b at bounding box center [813, 28] width 6 height 11
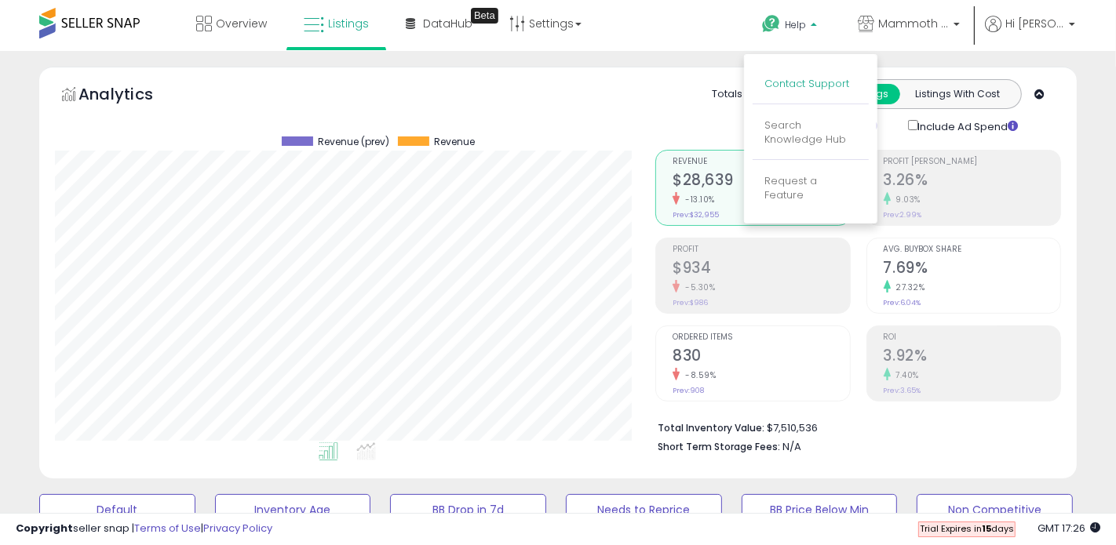
click at [837, 84] on link "Contact Support" at bounding box center [806, 83] width 85 height 15
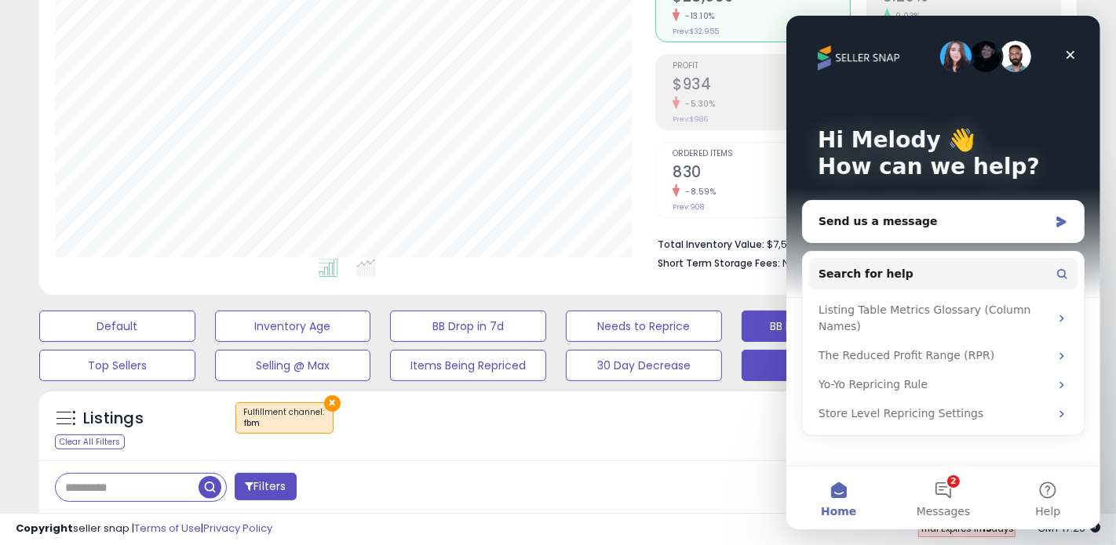
scroll to position [199, 0]
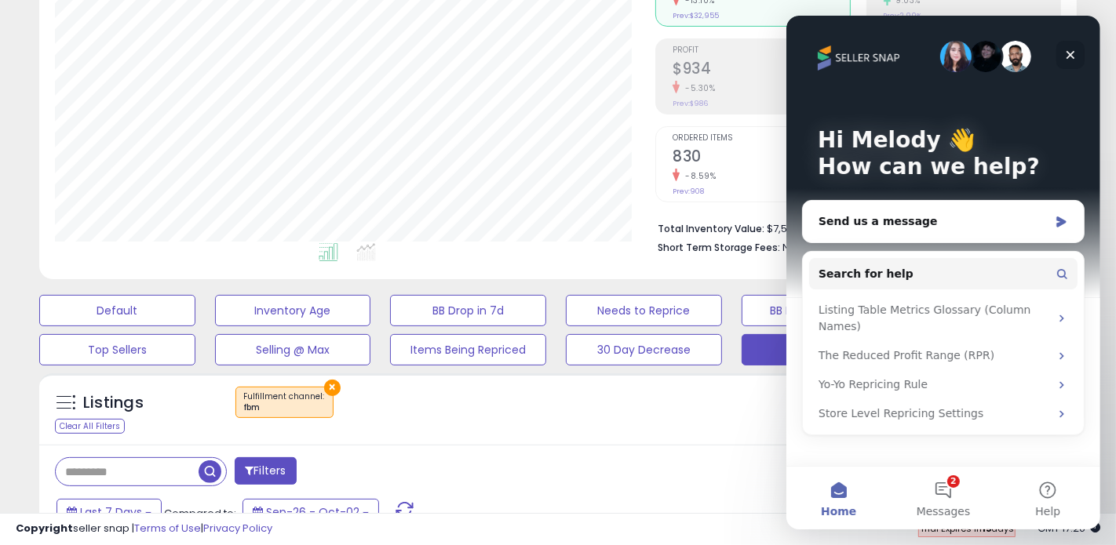
click at [1067, 54] on icon "Close" at bounding box center [1069, 55] width 13 height 13
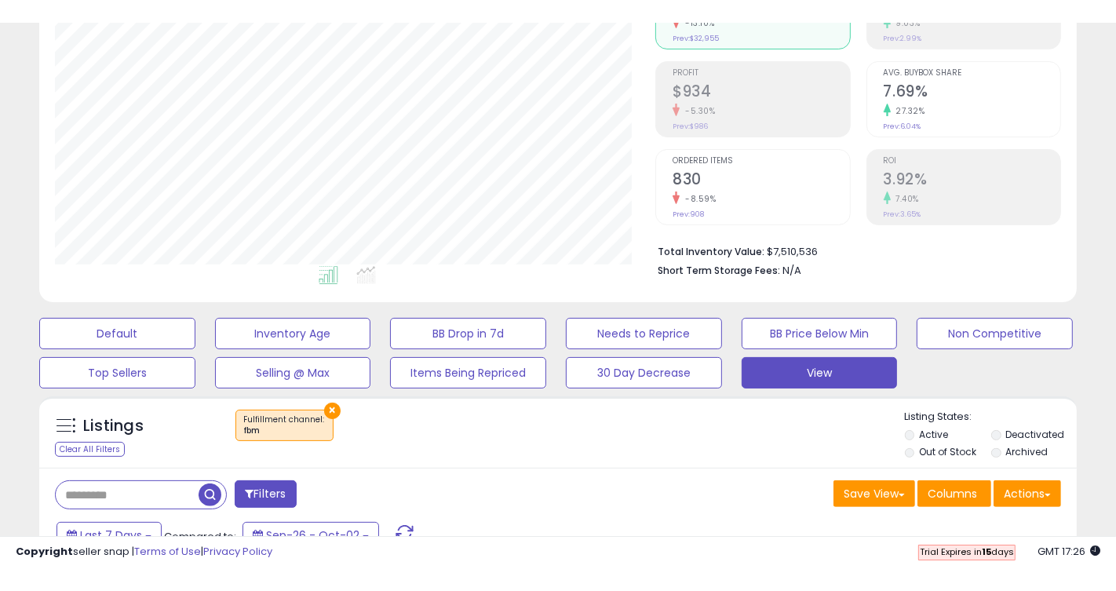
scroll to position [0, 0]
